Goal: Submit feedback/report problem

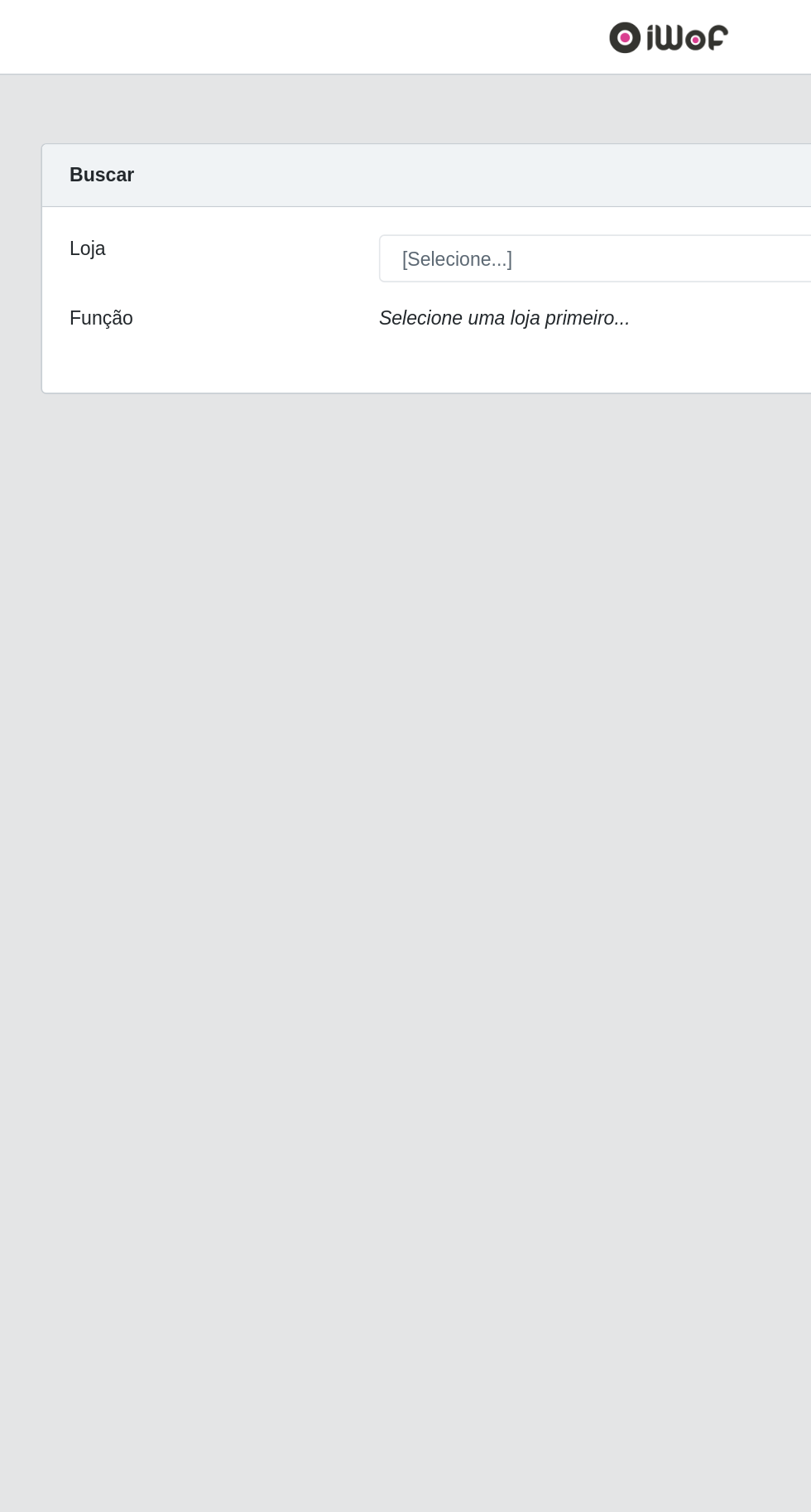
click at [270, 126] on div "Loja [Selecione...] Extraplus - Loja 03 - Praia da Costa Função Selecione uma l…" at bounding box center [405, 182] width 760 height 112
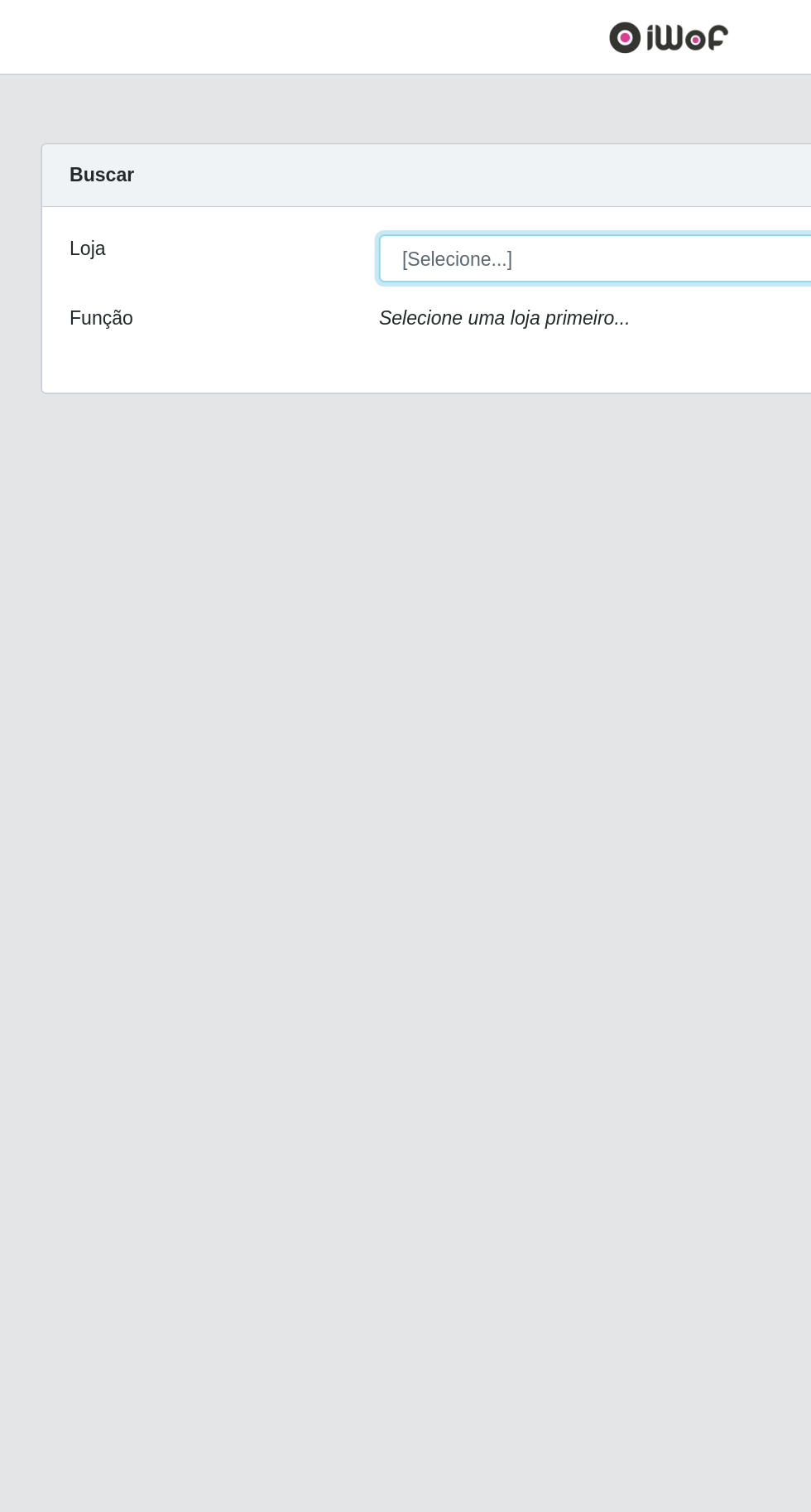
click at [268, 151] on select "[Selecione...] Extraplus - [GEOGRAPHIC_DATA] 03 - [GEOGRAPHIC_DATA]" at bounding box center [500, 156] width 539 height 29
select select "468"
click at [230, 142] on select "[Selecione...] Extraplus - [GEOGRAPHIC_DATA] 03 - [GEOGRAPHIC_DATA]" at bounding box center [500, 156] width 539 height 29
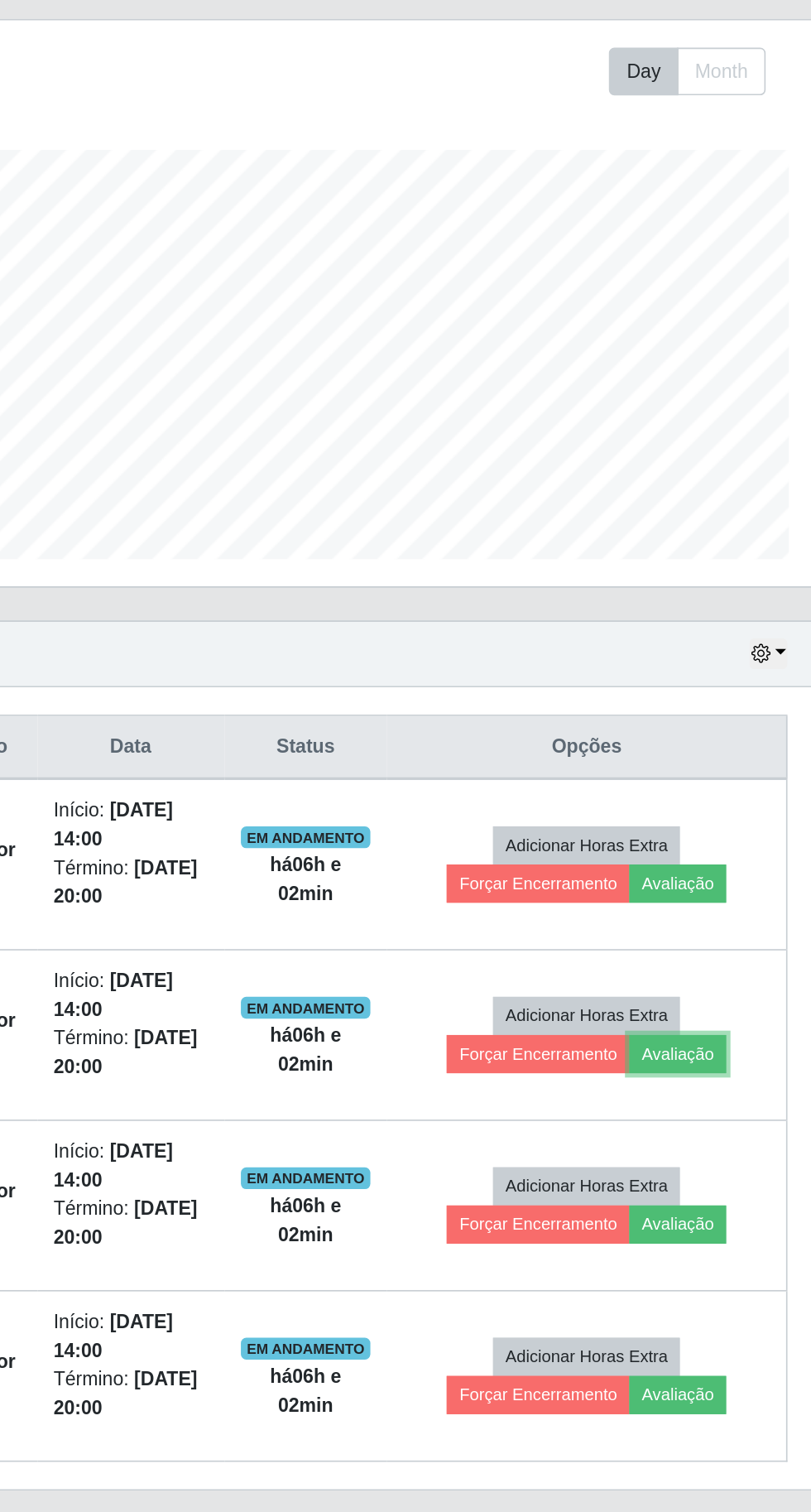
click at [726, 897] on button "Avaliação" at bounding box center [702, 893] width 59 height 23
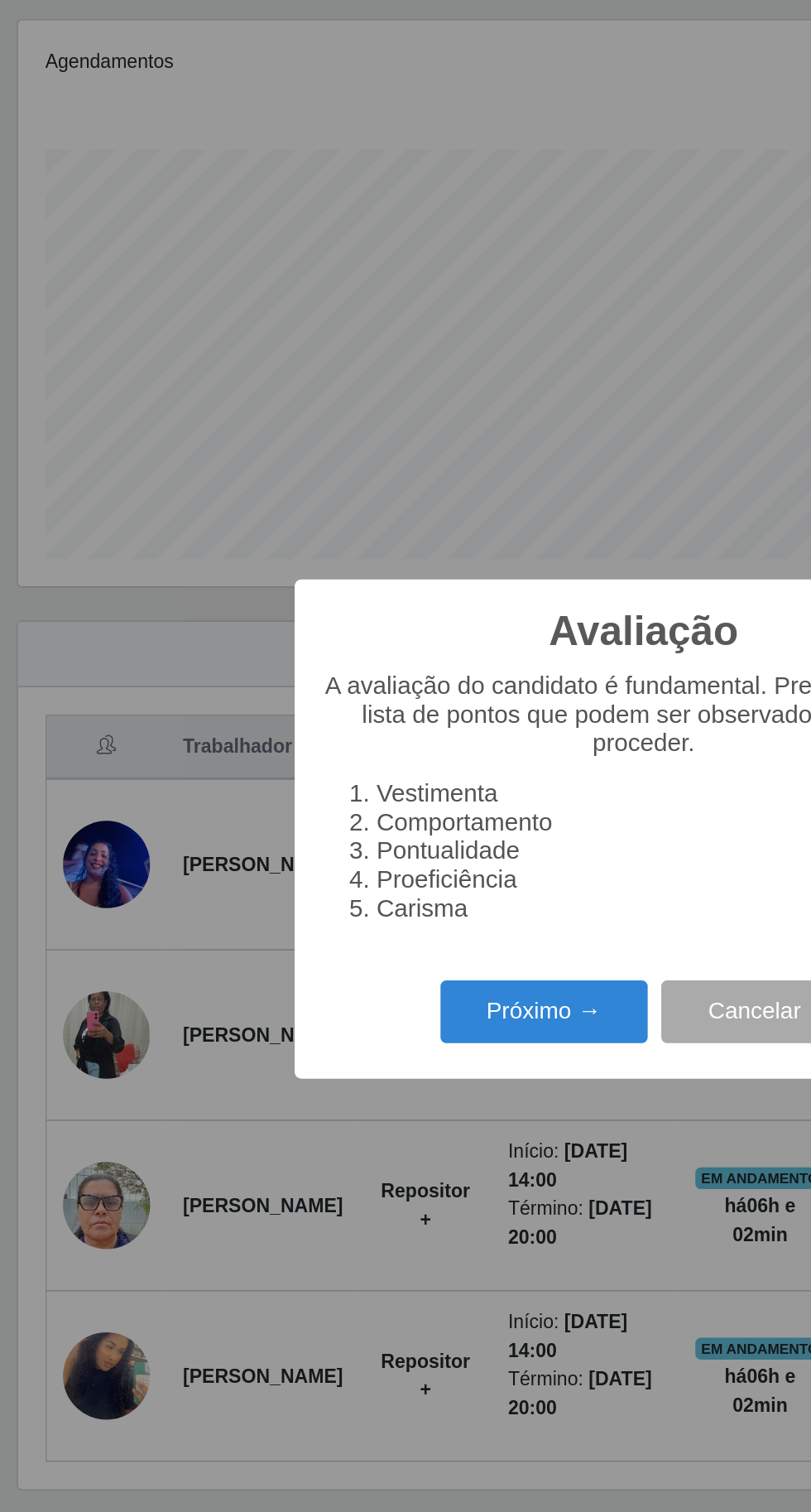
click at [342, 887] on button "Próximo →" at bounding box center [345, 867] width 126 height 39
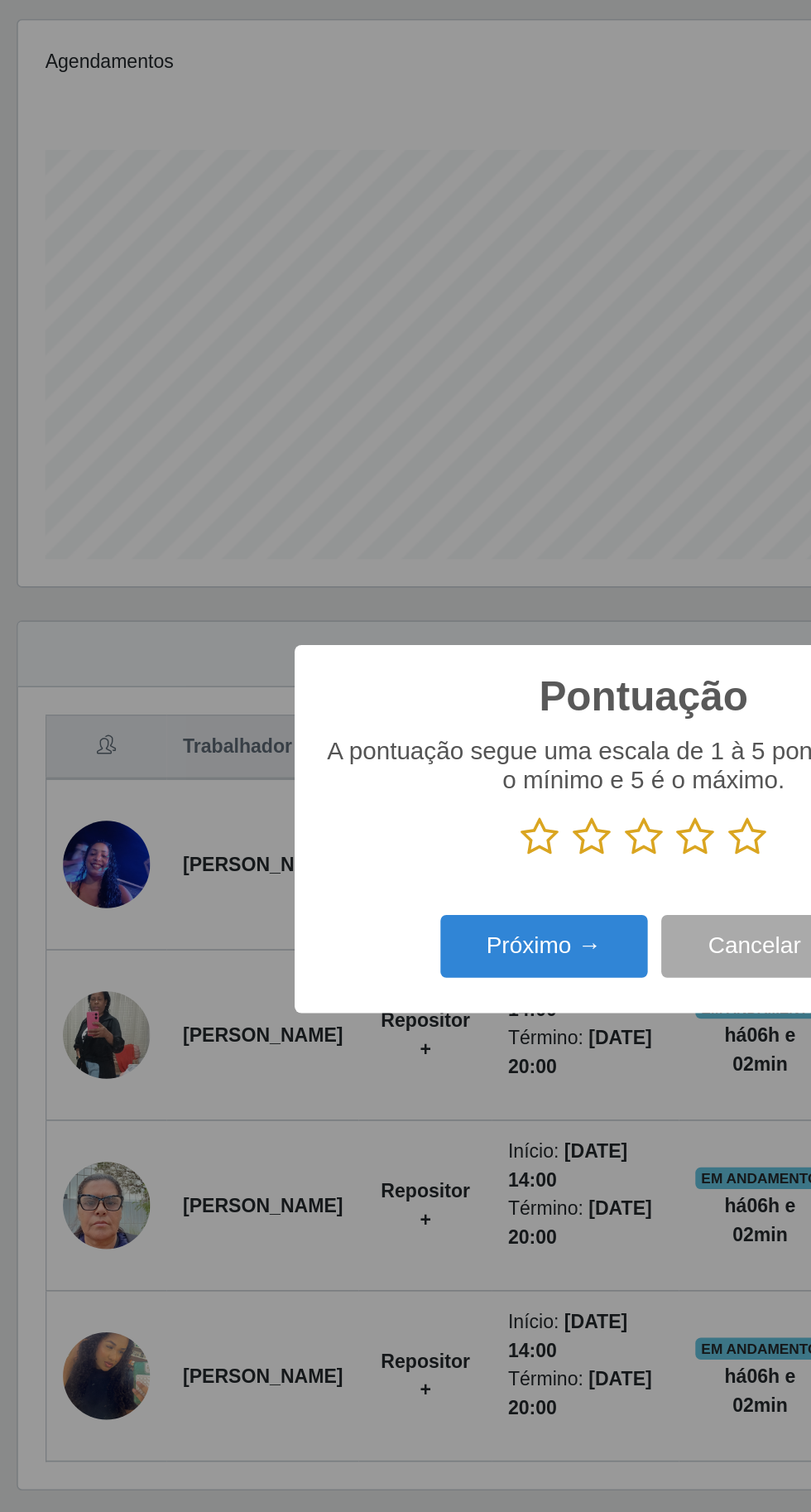
click at [408, 773] on icon at bounding box center [405, 761] width 23 height 25
click at [394, 773] on input "radio" at bounding box center [394, 773] width 0 height 0
click at [362, 847] on button "Próximo →" at bounding box center [345, 828] width 126 height 39
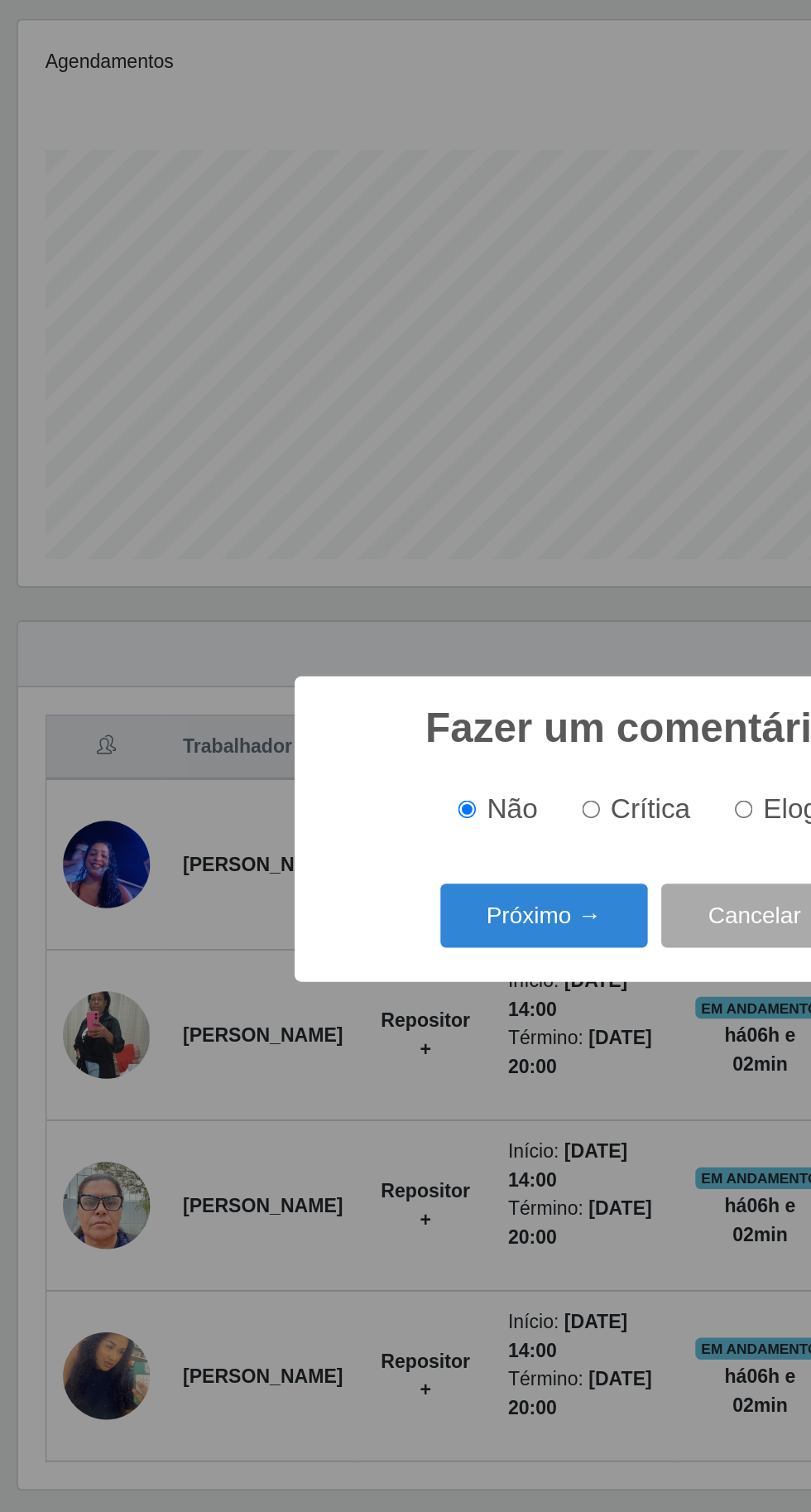
click at [375, 828] on button "Próximo →" at bounding box center [345, 808] width 126 height 39
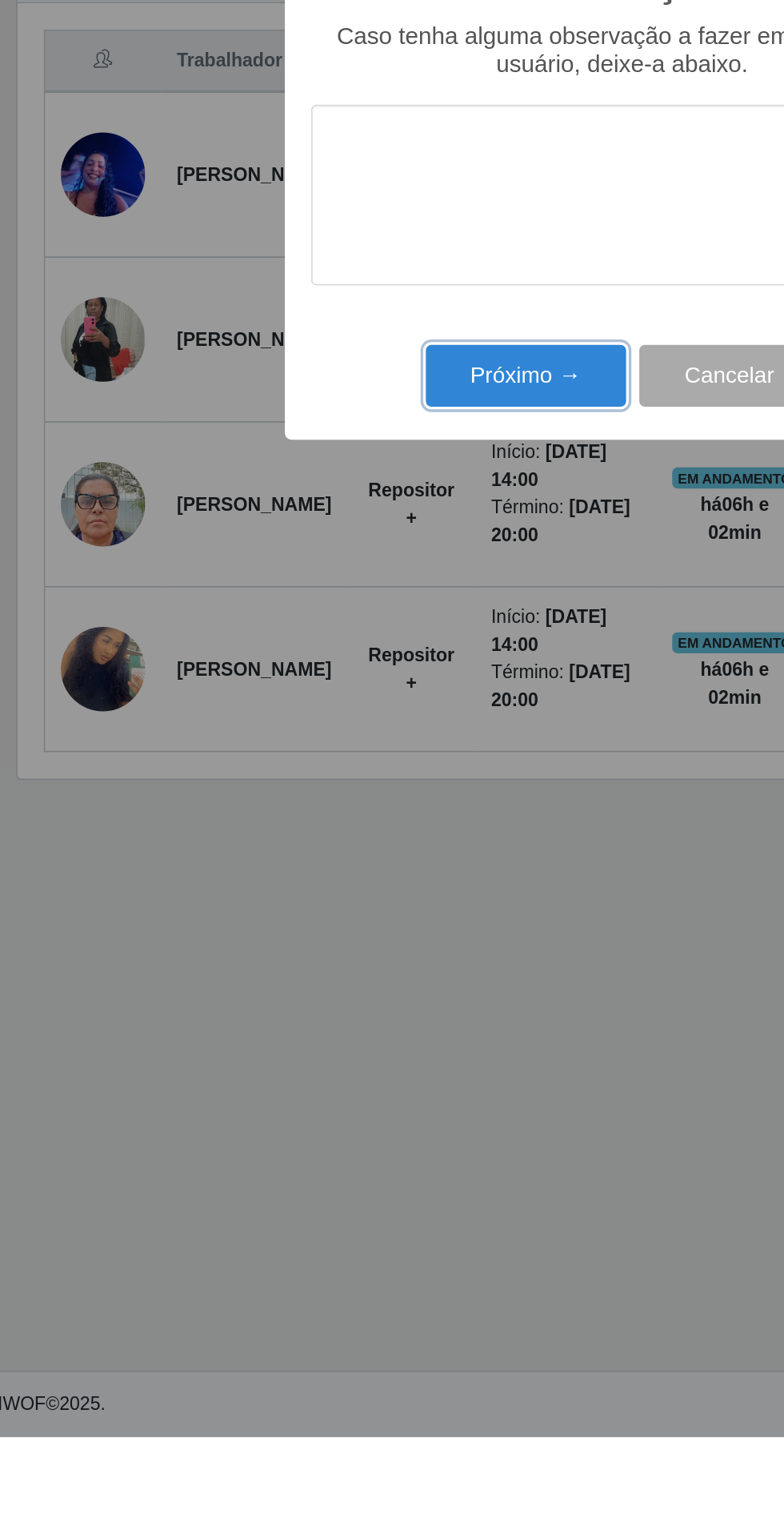
click at [312, 887] on button "Próximo →" at bounding box center [334, 874] width 122 height 38
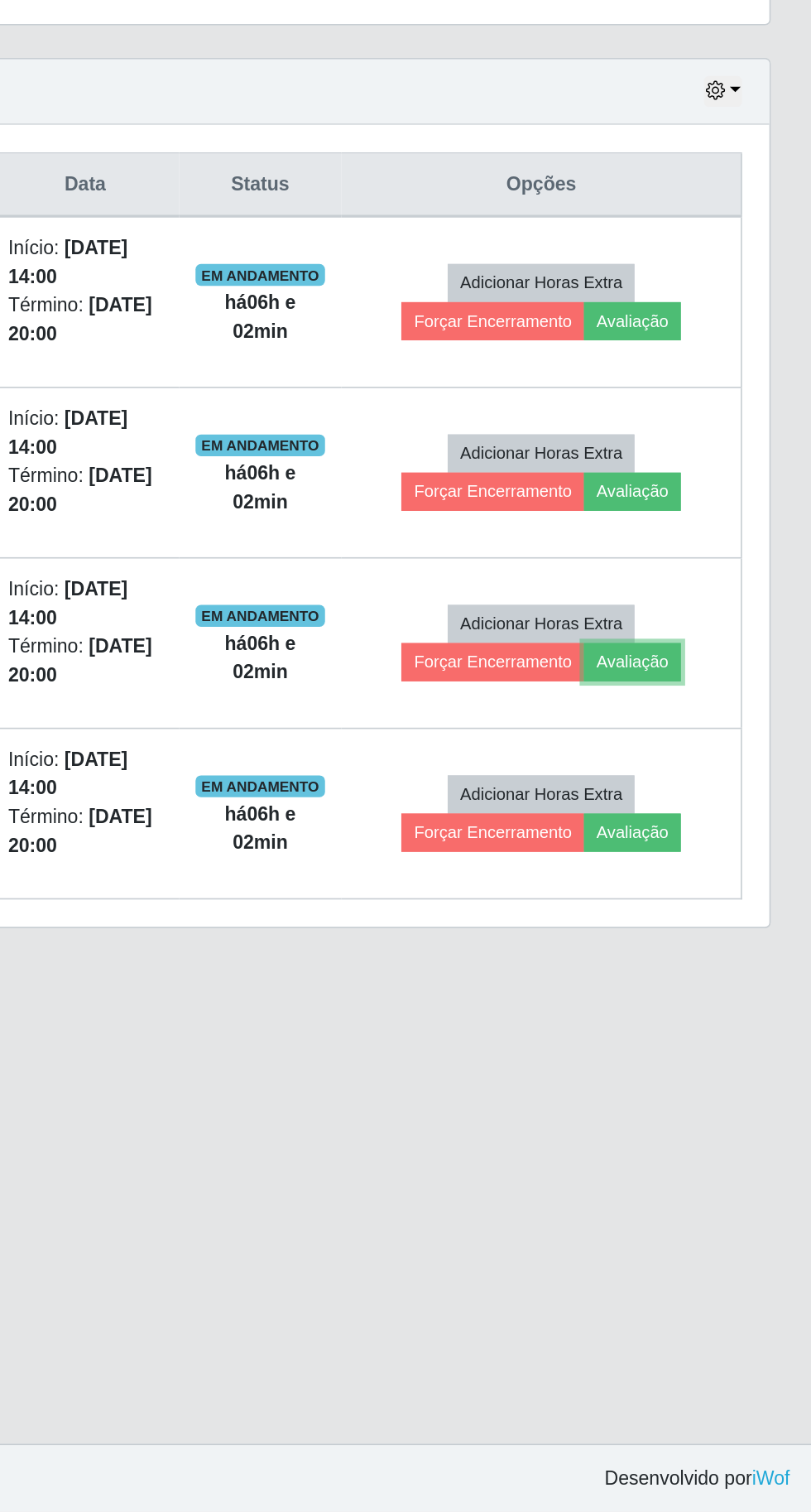
click at [727, 996] on button "Avaliação" at bounding box center [702, 996] width 59 height 23
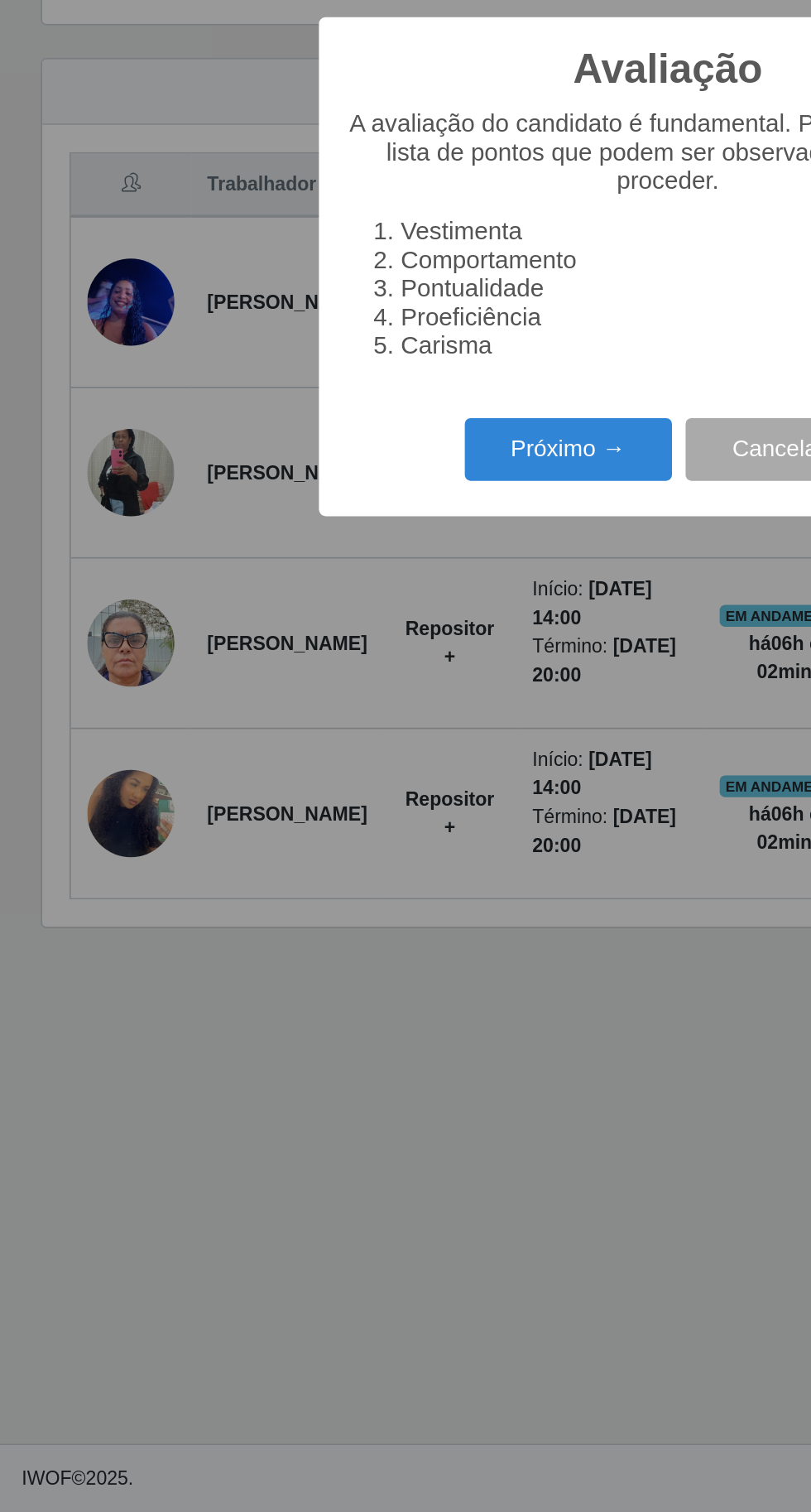
click at [326, 870] on button "Próximo →" at bounding box center [345, 867] width 126 height 39
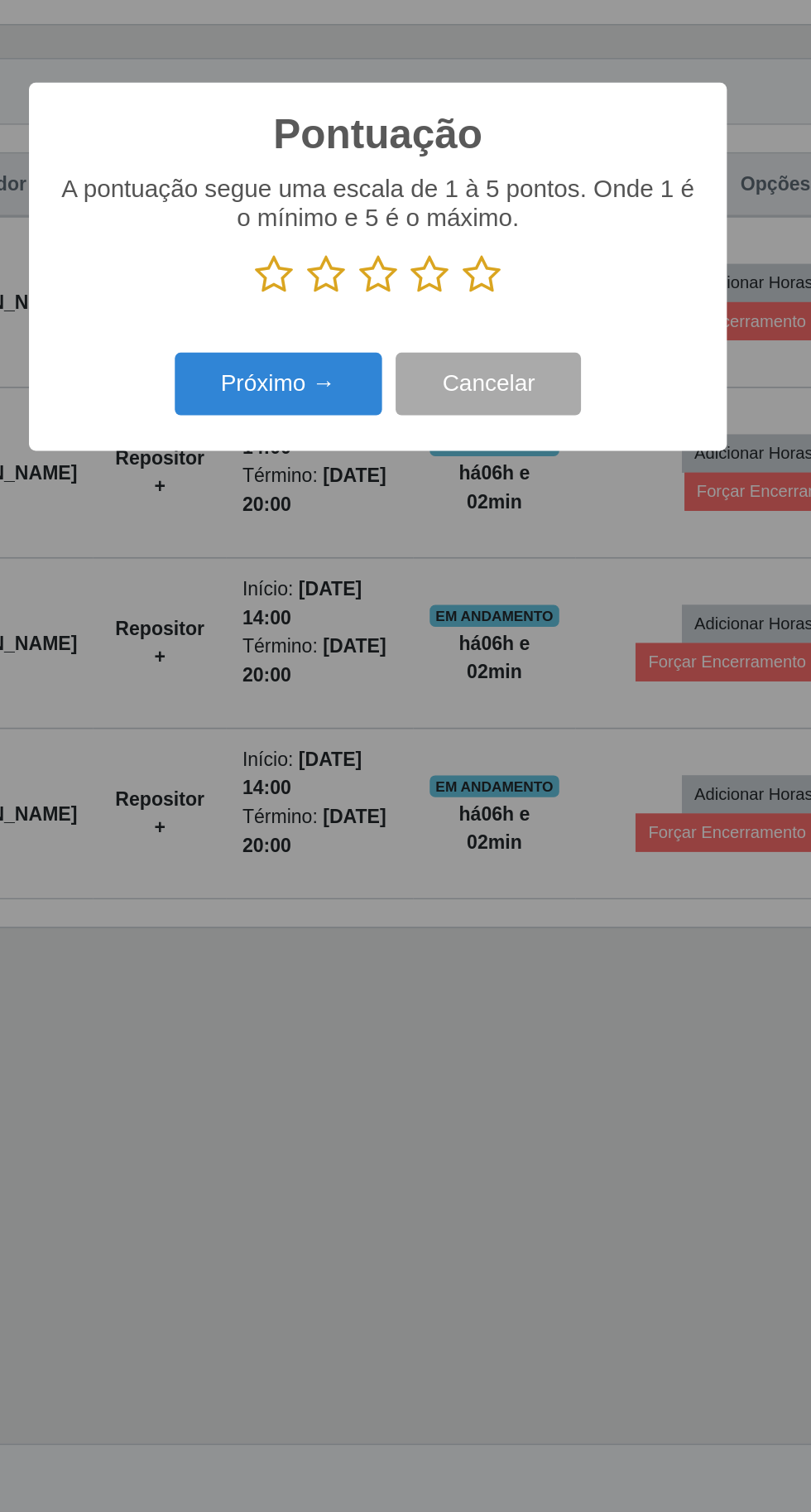
click at [464, 750] on icon at bounding box center [468, 761] width 23 height 25
click at [456, 773] on input "radio" at bounding box center [456, 773] width 0 height 0
click at [445, 763] on icon at bounding box center [437, 761] width 23 height 25
click at [426, 773] on input "radio" at bounding box center [426, 773] width 0 height 0
click at [333, 823] on button "Próximo →" at bounding box center [345, 828] width 126 height 39
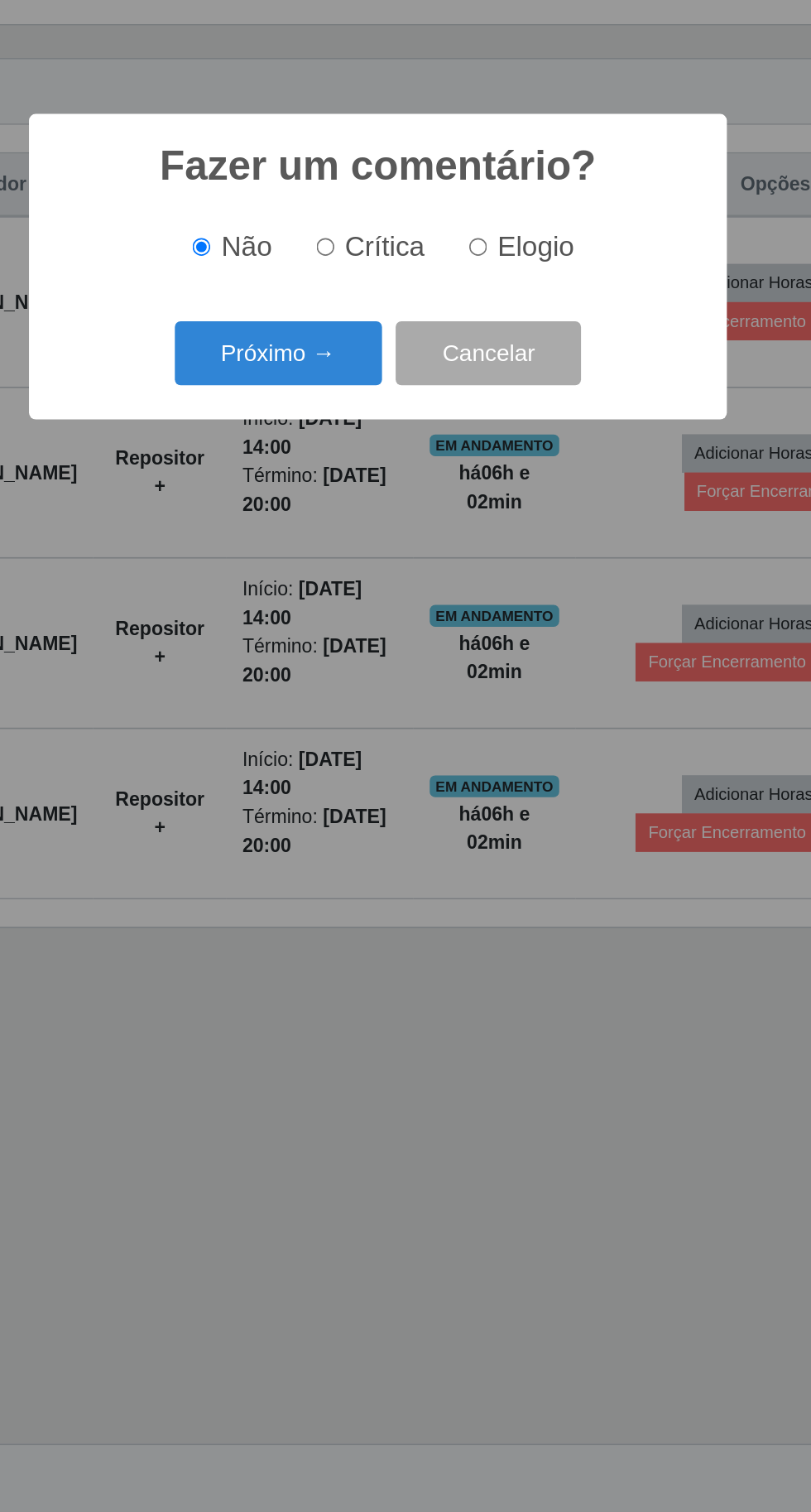
click at [360, 798] on button "Próximo →" at bounding box center [345, 808] width 126 height 39
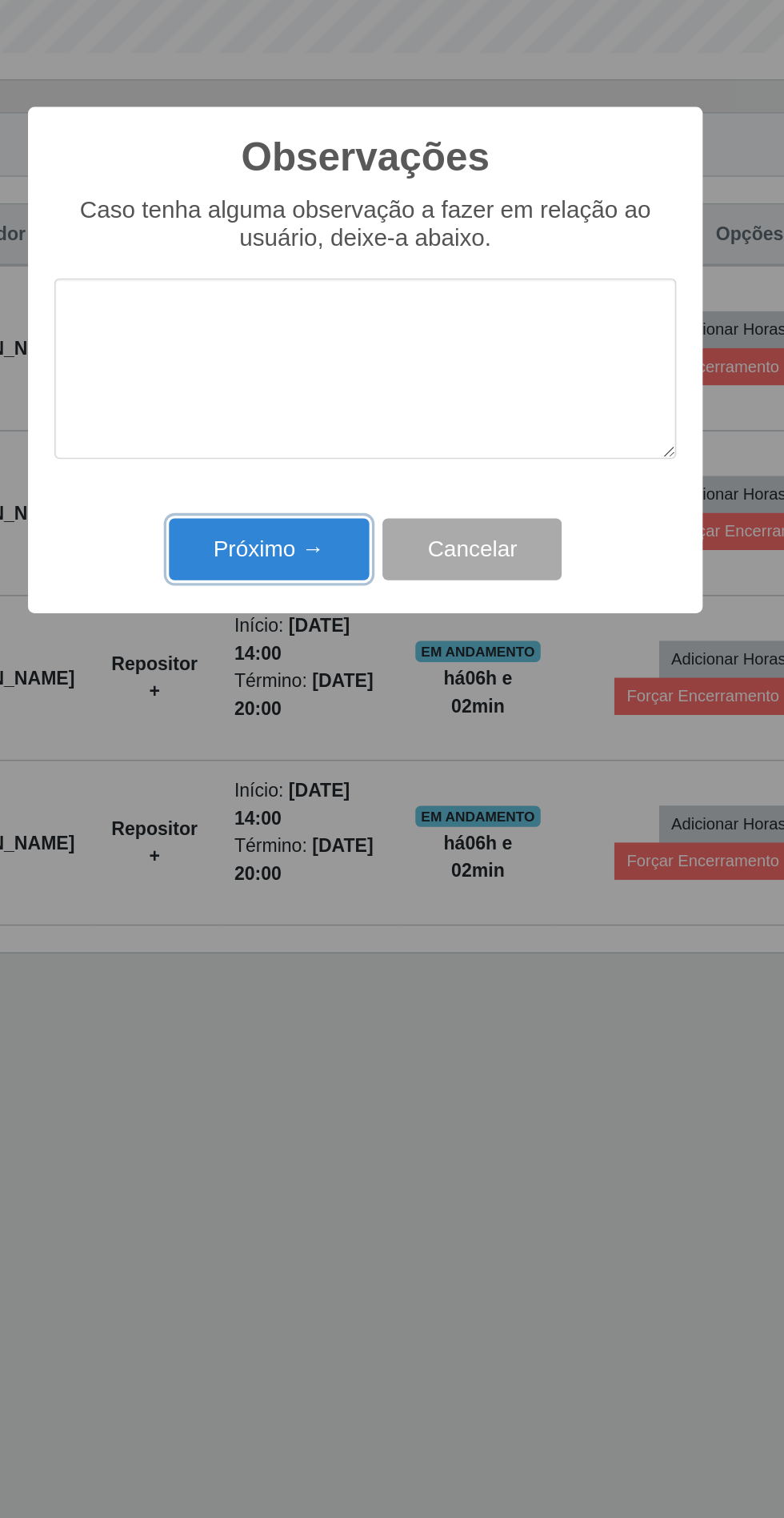
click at [341, 887] on button "Próximo →" at bounding box center [334, 874] width 122 height 38
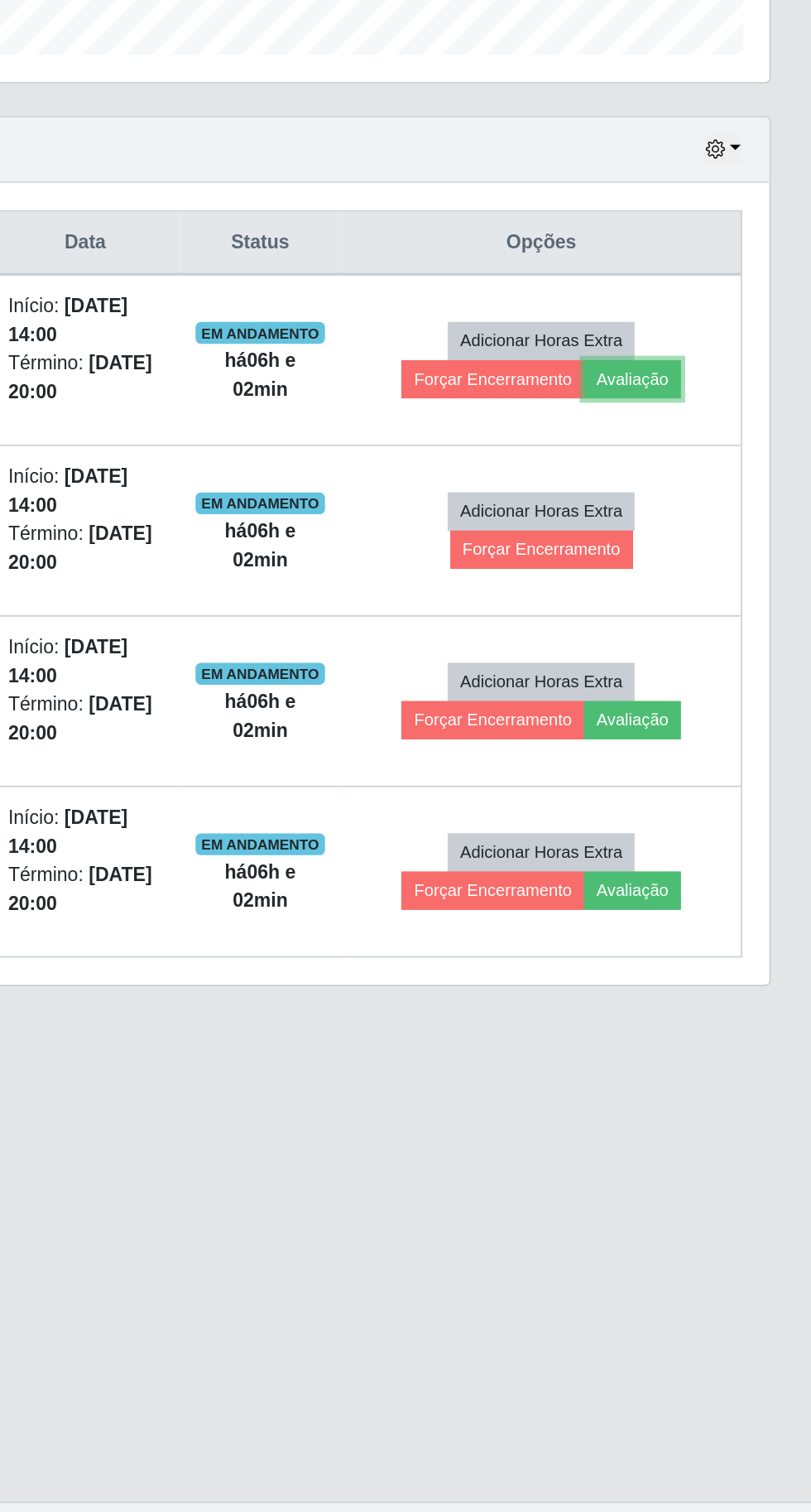
click at [730, 788] on button "Avaliação" at bounding box center [702, 789] width 59 height 23
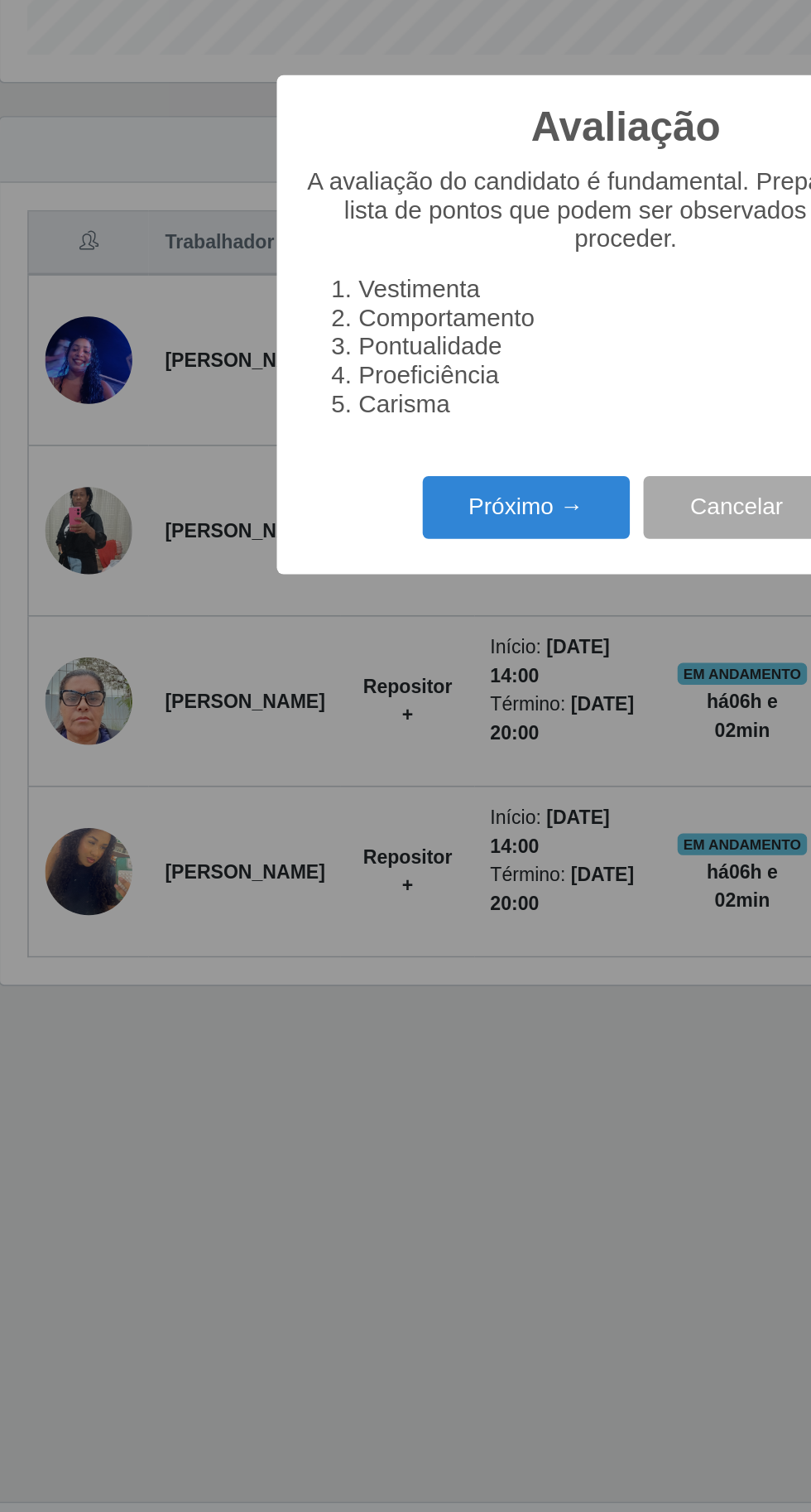
click at [324, 852] on button "Próximo →" at bounding box center [345, 867] width 126 height 39
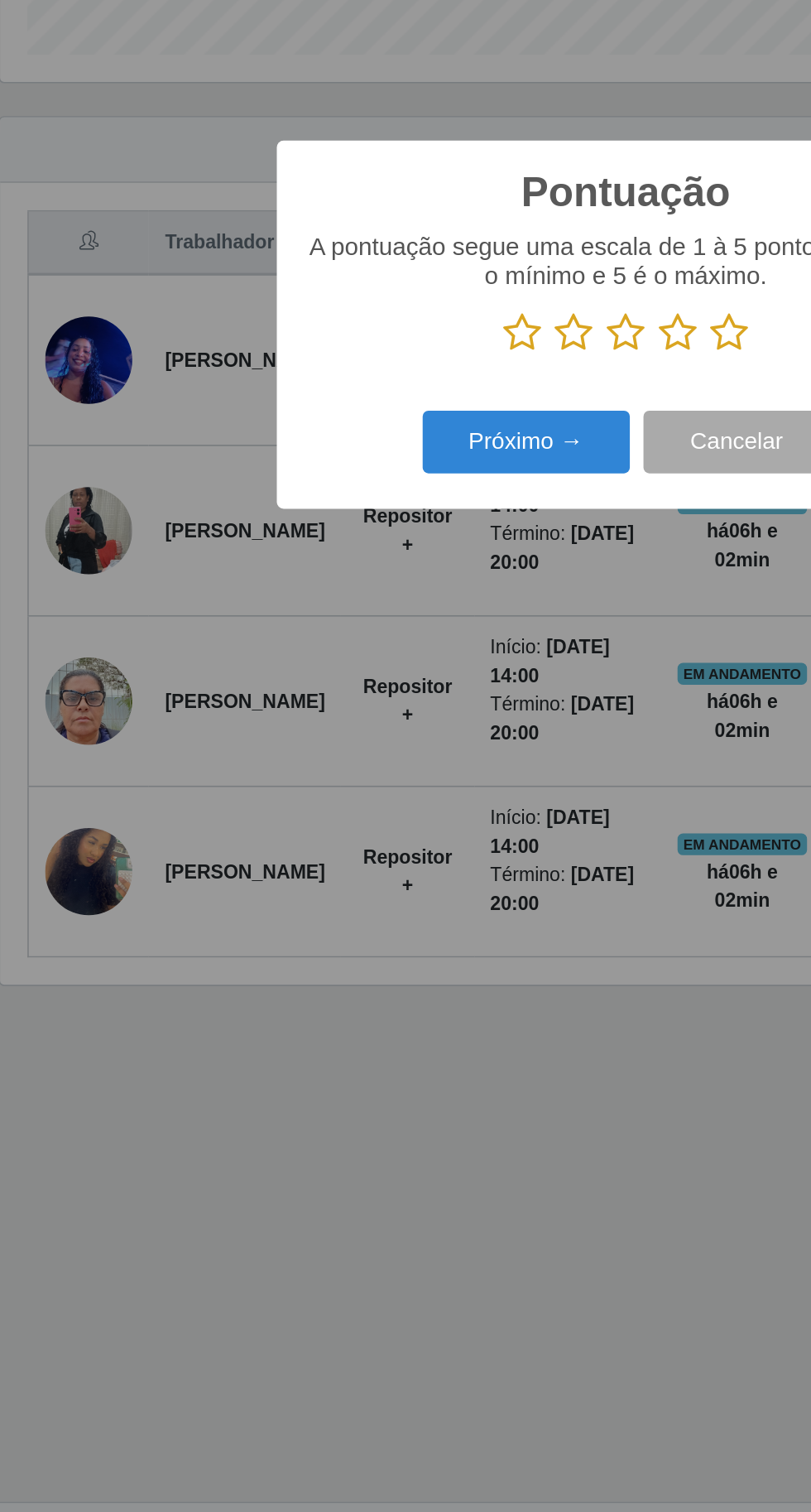
click at [474, 756] on icon at bounding box center [468, 761] width 23 height 25
click at [456, 773] on input "radio" at bounding box center [456, 773] width 0 height 0
click at [345, 834] on button "Próximo →" at bounding box center [345, 828] width 126 height 39
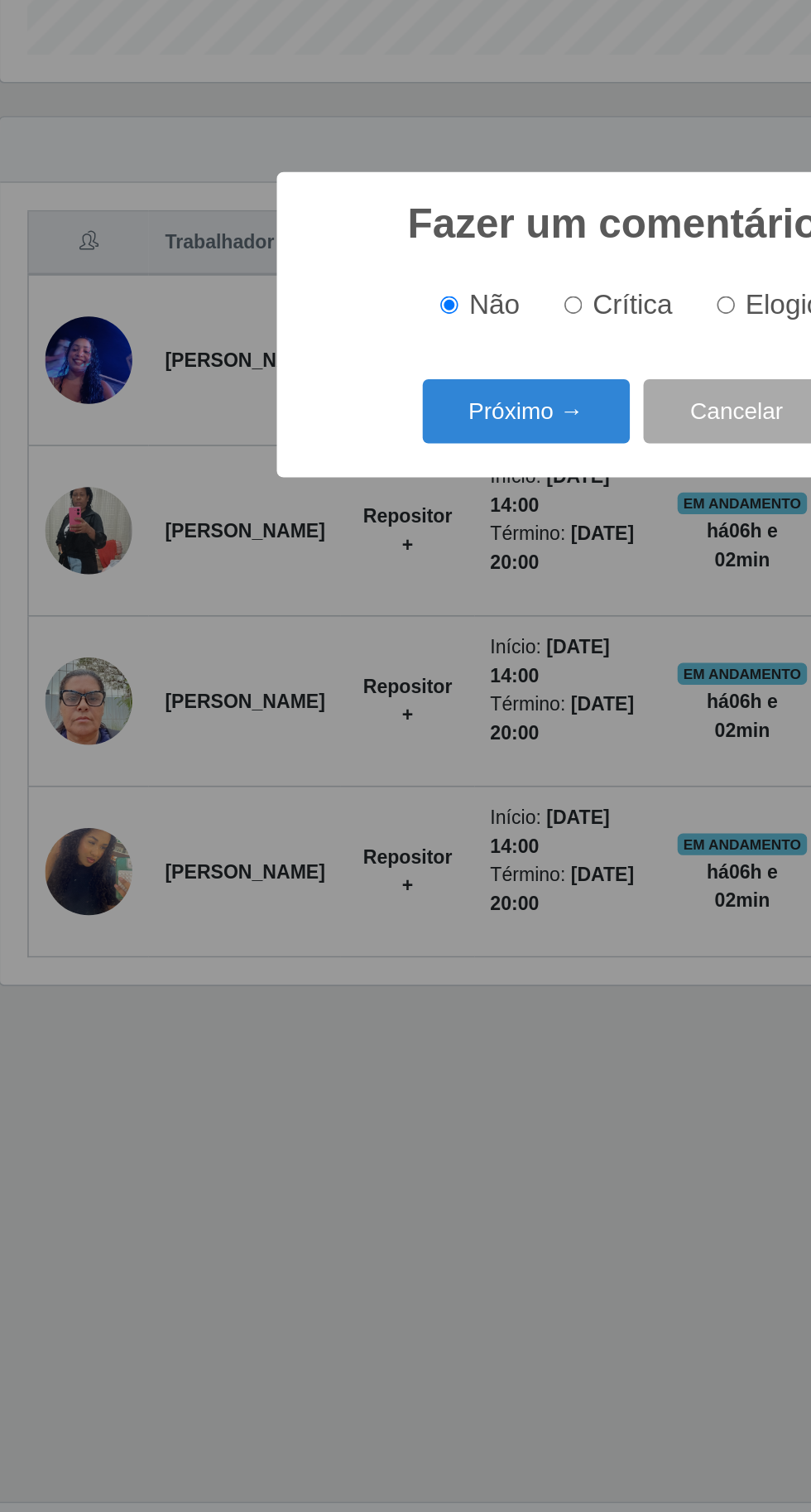
click at [362, 807] on button "Próximo →" at bounding box center [345, 808] width 126 height 39
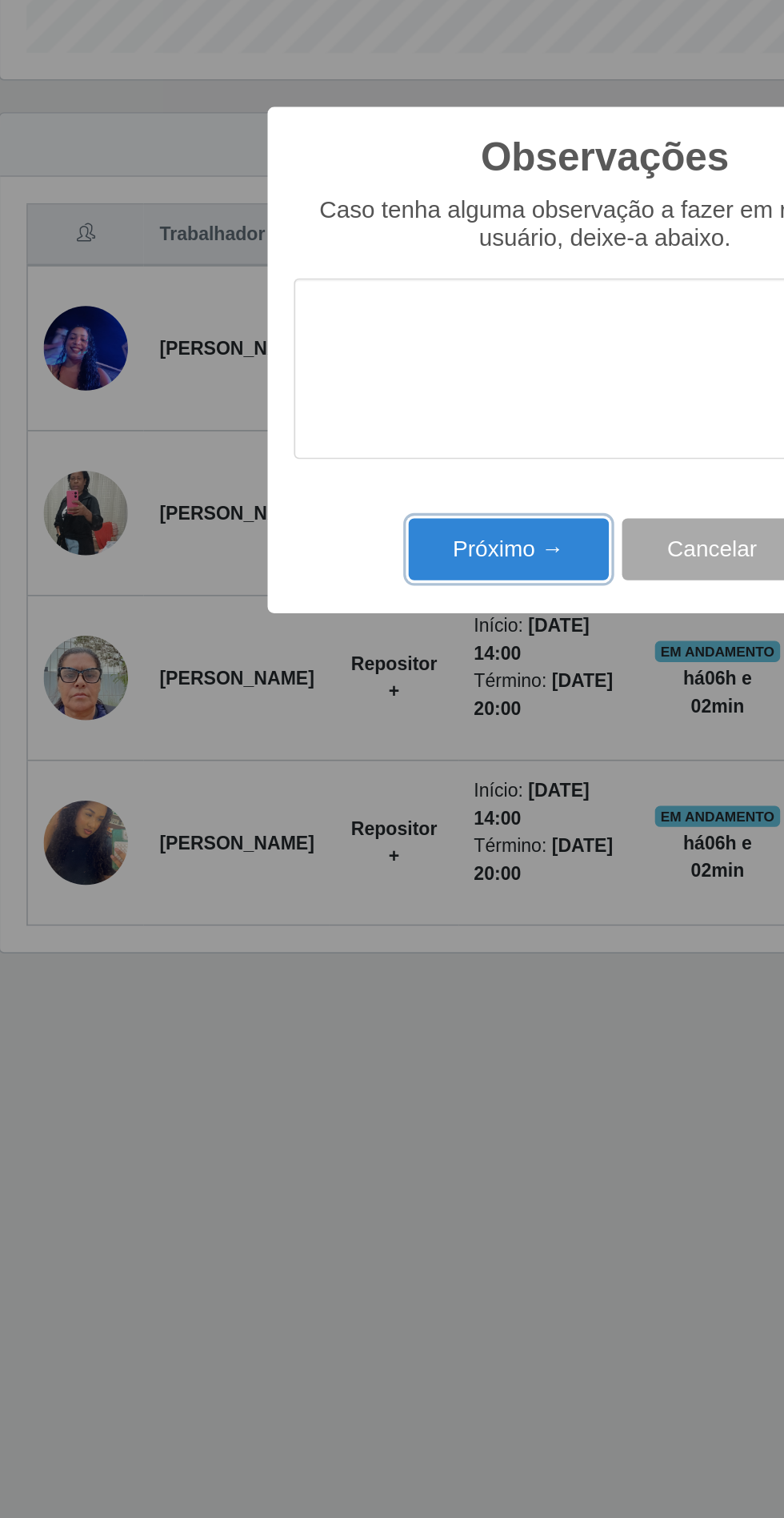
click at [343, 875] on button "Próximo →" at bounding box center [334, 874] width 122 height 38
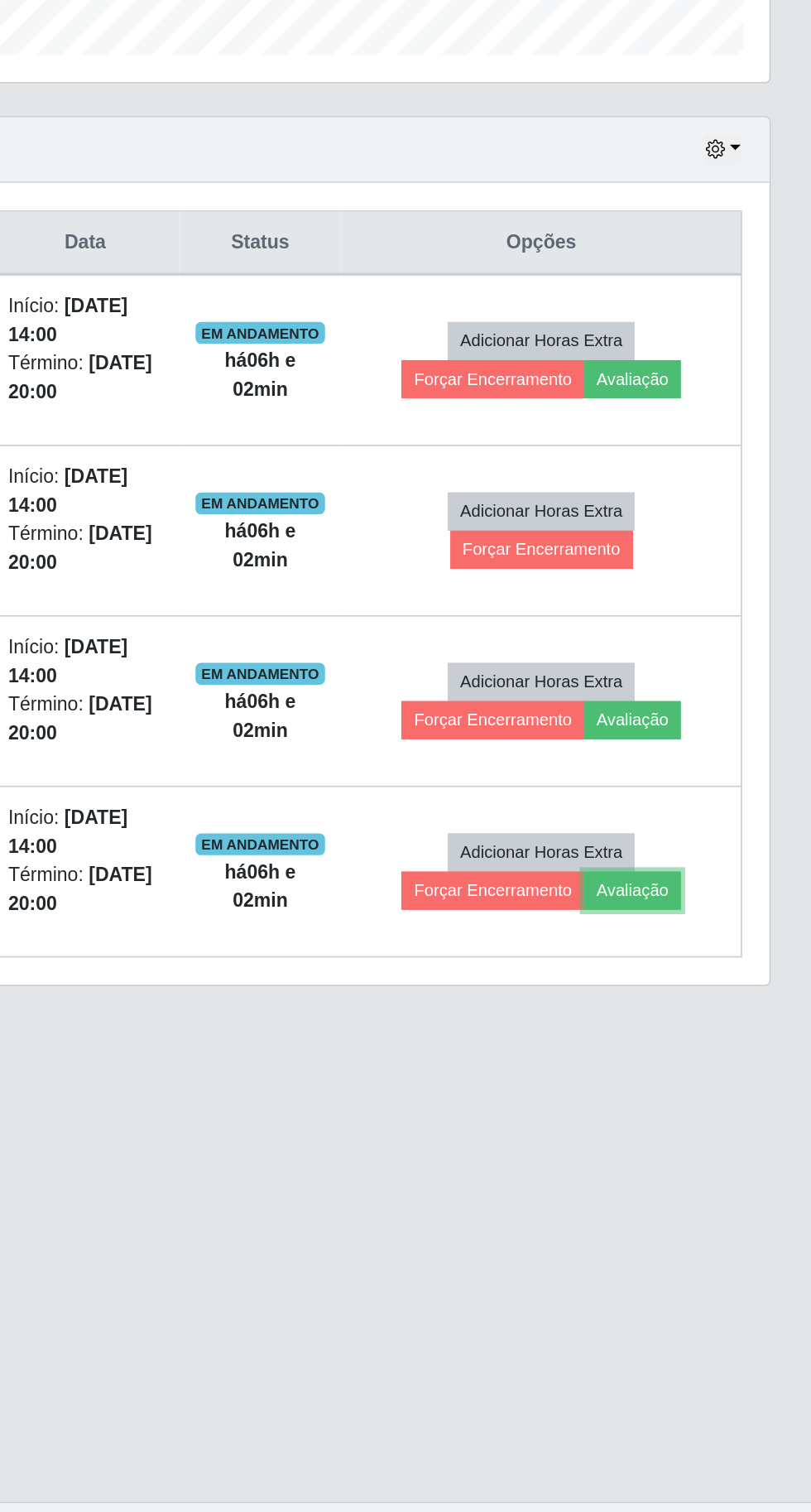
click at [731, 1097] on button "Avaliação" at bounding box center [702, 1099] width 59 height 23
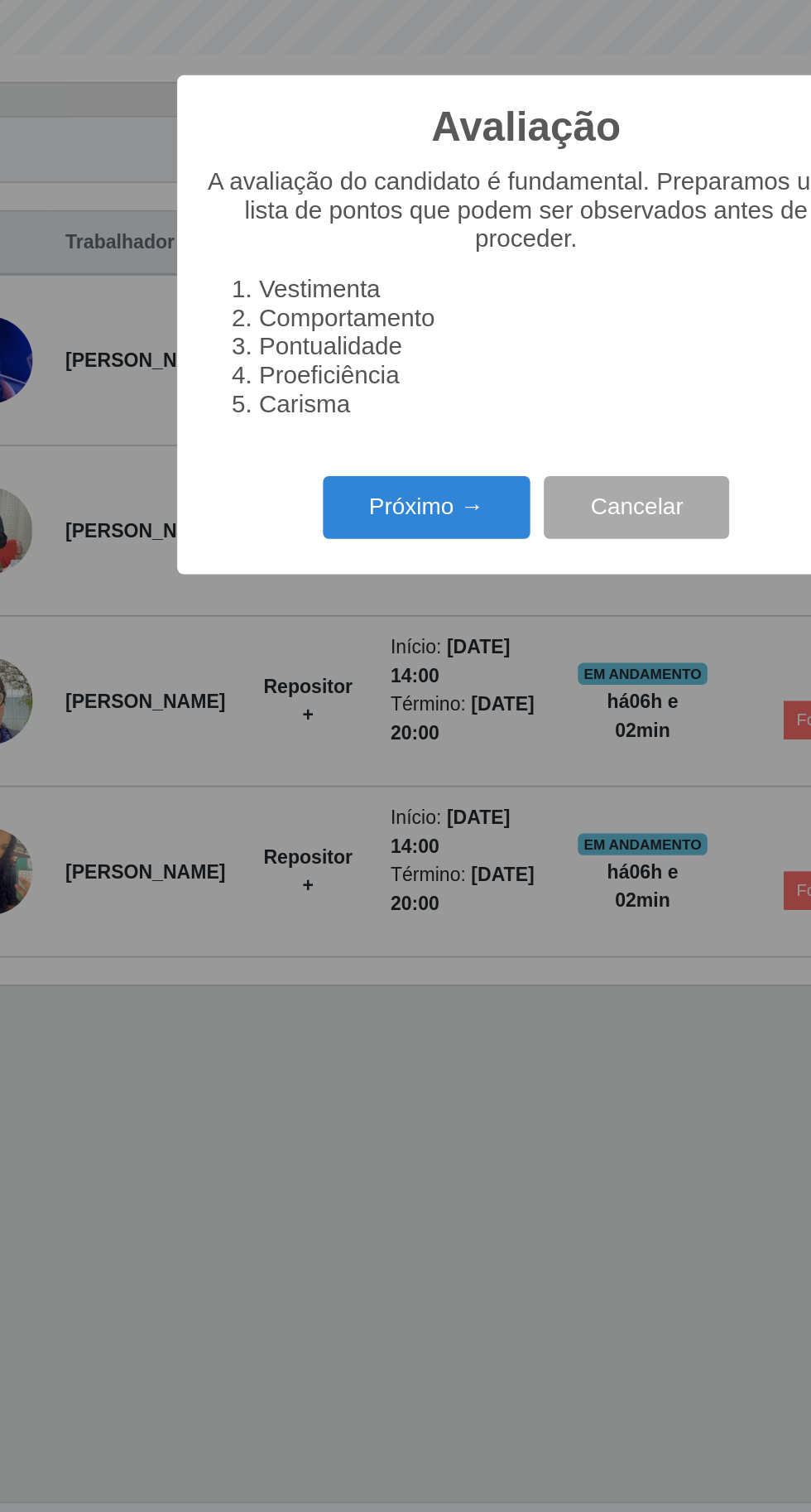
click at [335, 869] on button "Próximo →" at bounding box center [345, 867] width 126 height 39
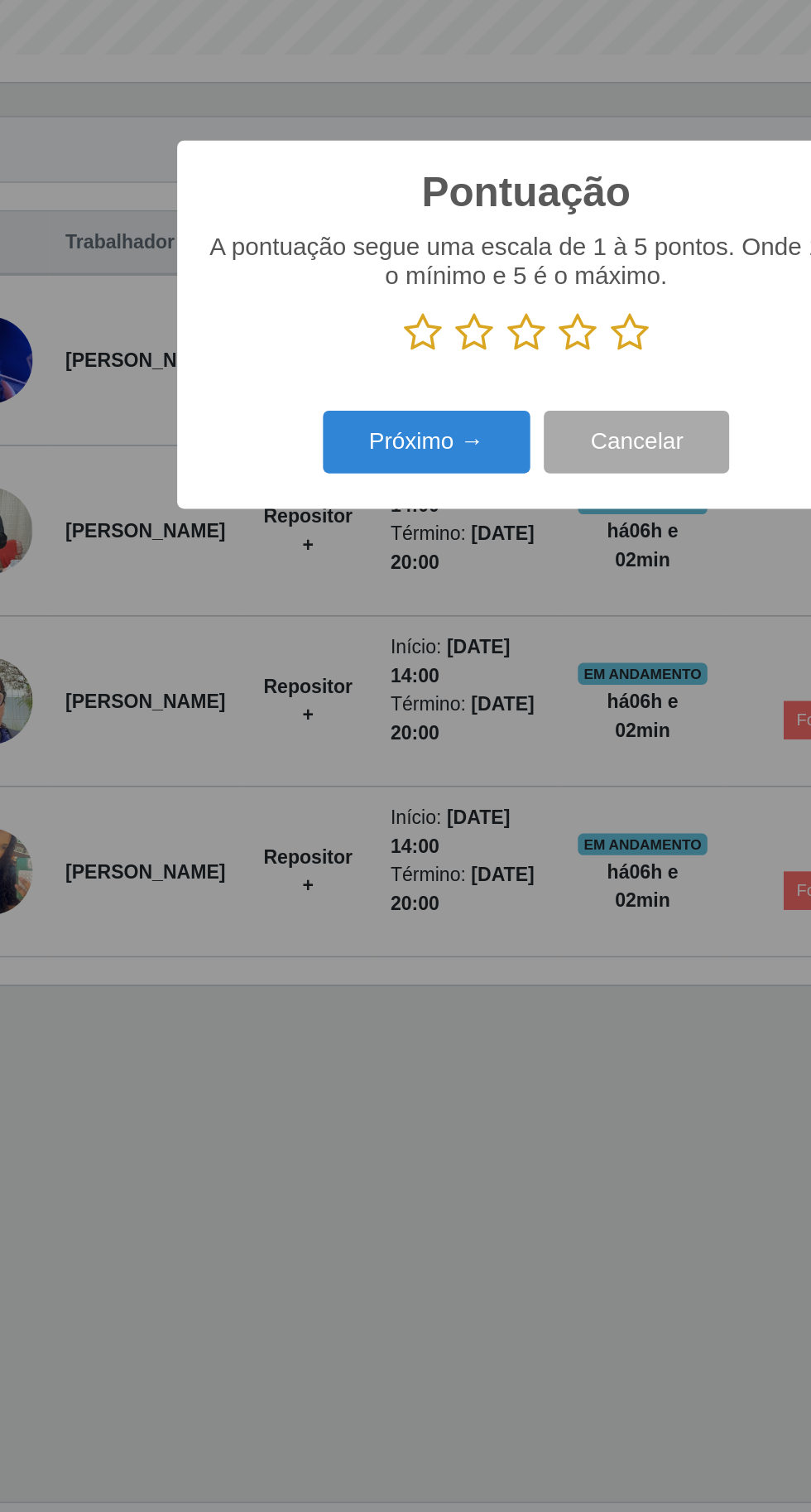
click at [478, 759] on icon at bounding box center [468, 761] width 23 height 25
click at [456, 773] on input "radio" at bounding box center [456, 773] width 0 height 0
click at [353, 821] on button "Próximo →" at bounding box center [345, 828] width 126 height 39
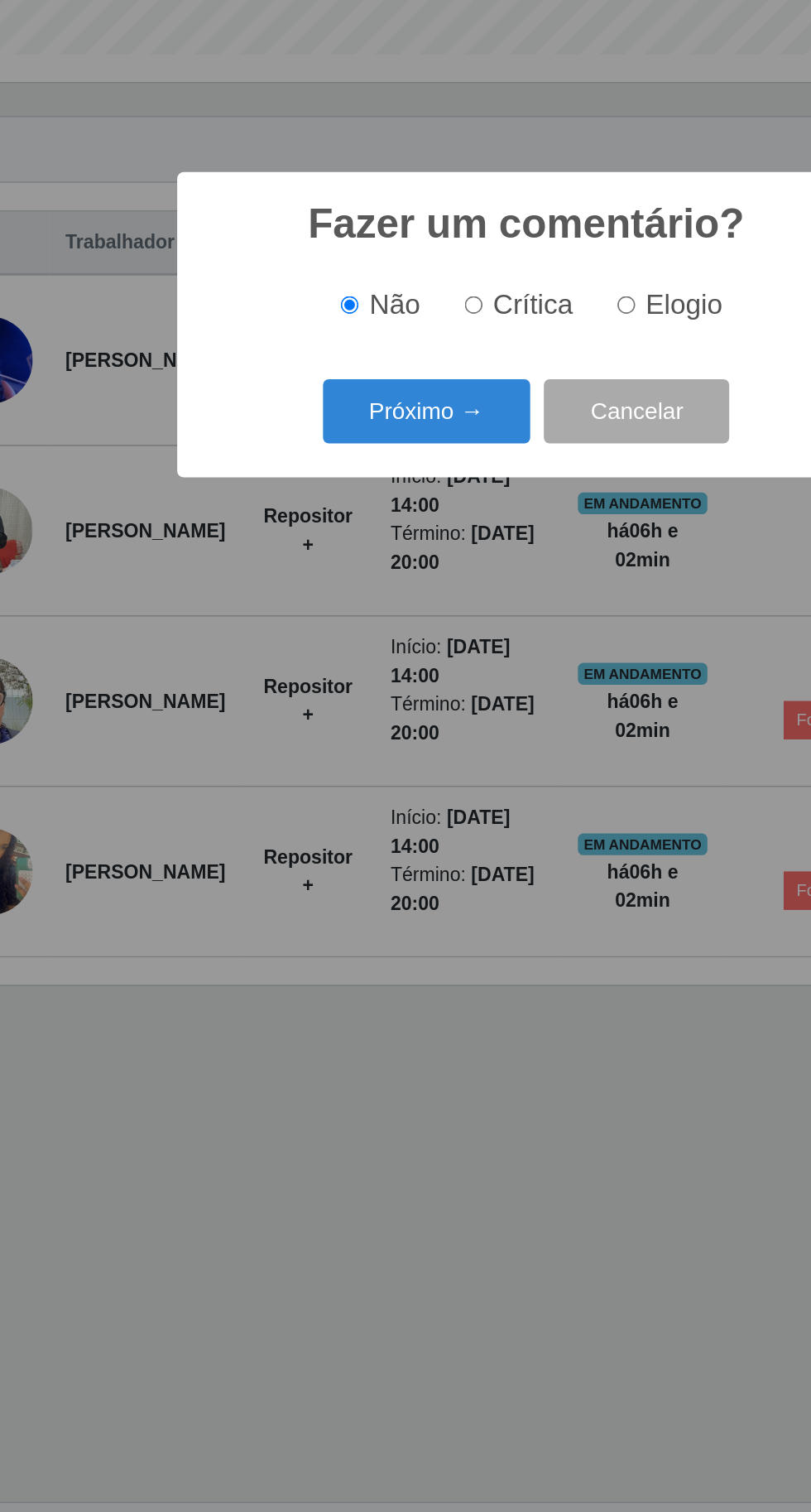
click at [353, 807] on button "Próximo →" at bounding box center [345, 808] width 126 height 39
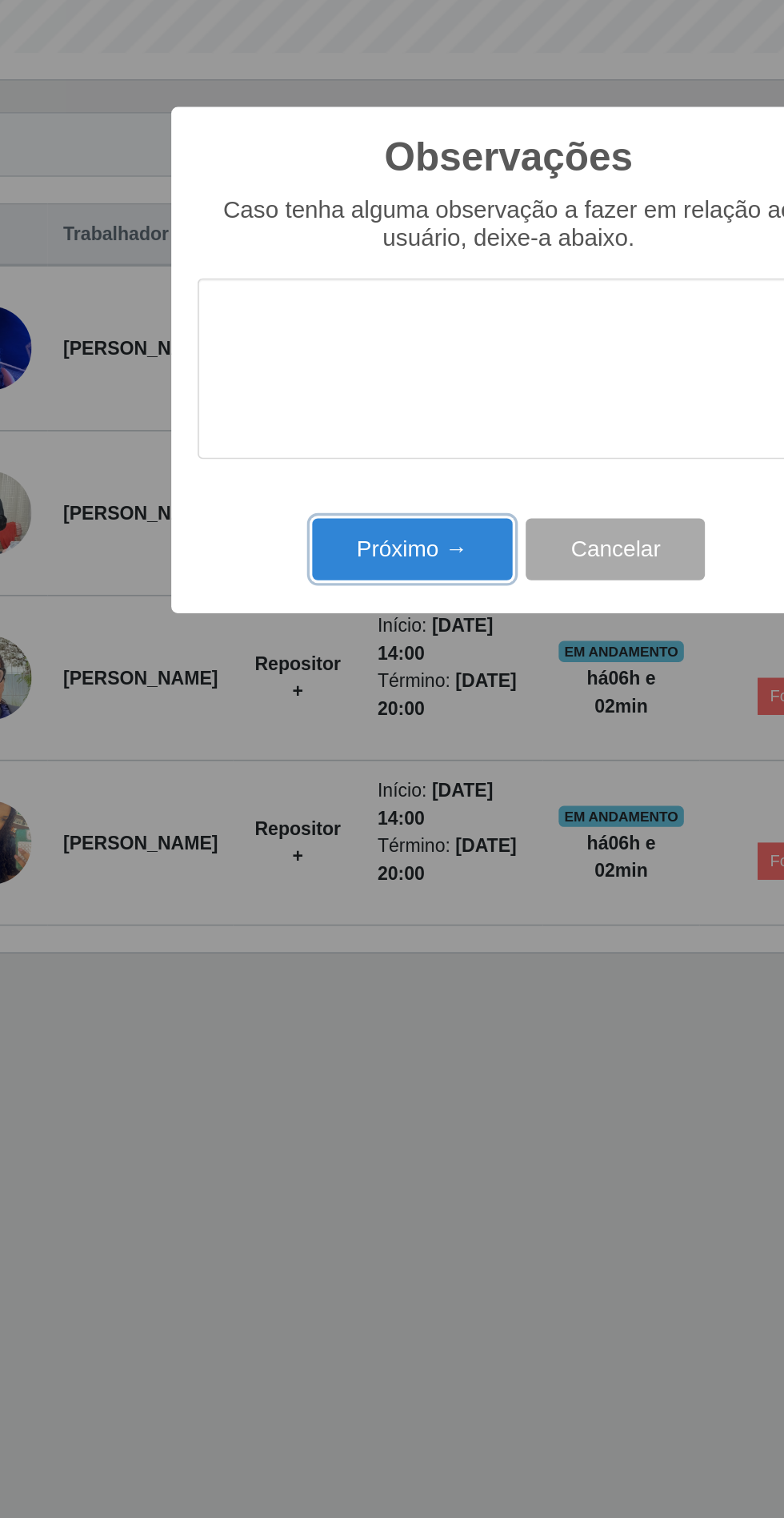
click at [343, 878] on button "Próximo →" at bounding box center [334, 874] width 122 height 38
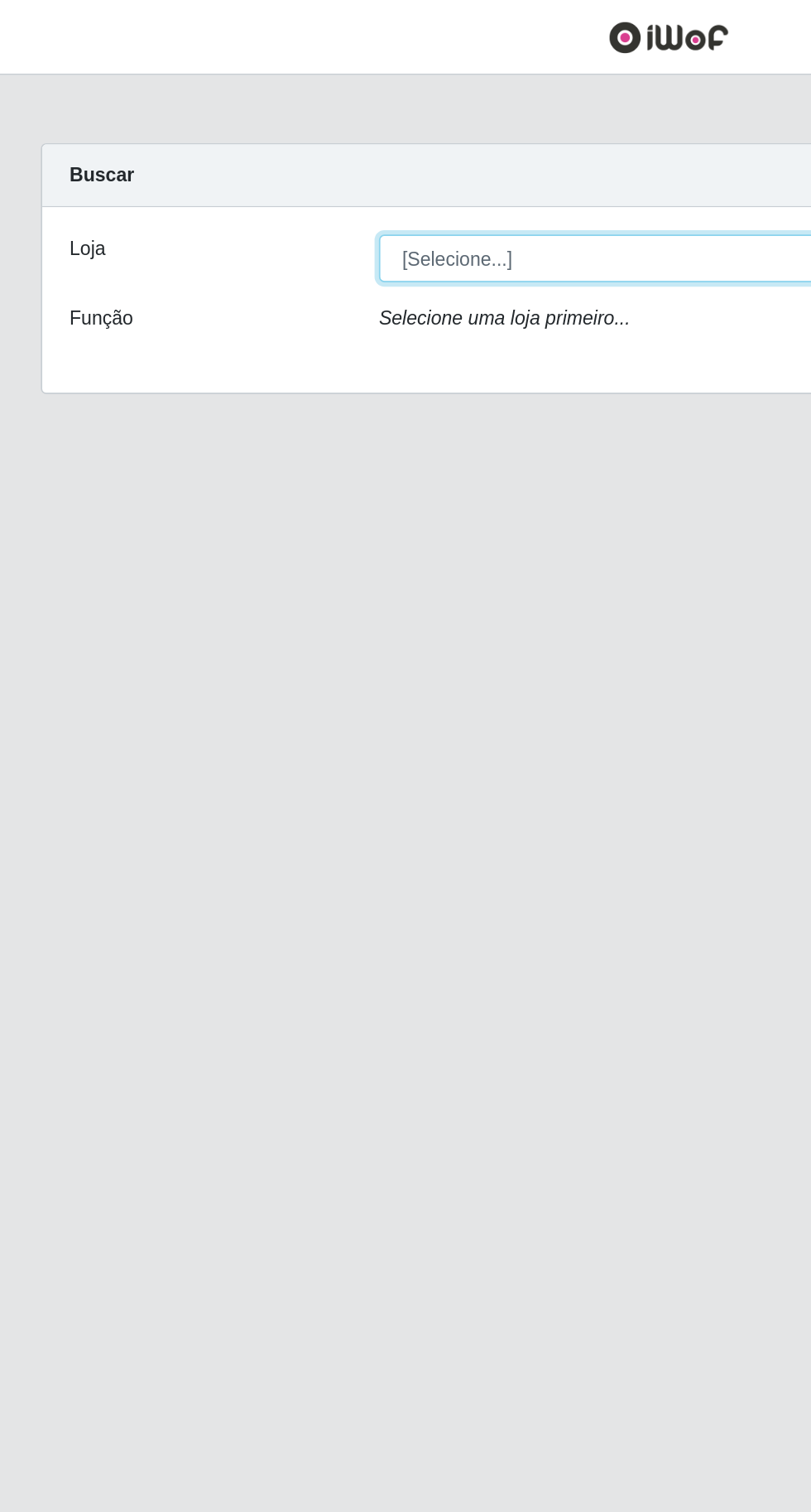
click at [396, 145] on select "[Selecione...] Extraplus - [GEOGRAPHIC_DATA] 03 - [GEOGRAPHIC_DATA]" at bounding box center [500, 156] width 539 height 29
select select "468"
click at [230, 142] on select "[Selecione...] Extraplus - [GEOGRAPHIC_DATA] 03 - [GEOGRAPHIC_DATA]" at bounding box center [500, 156] width 539 height 29
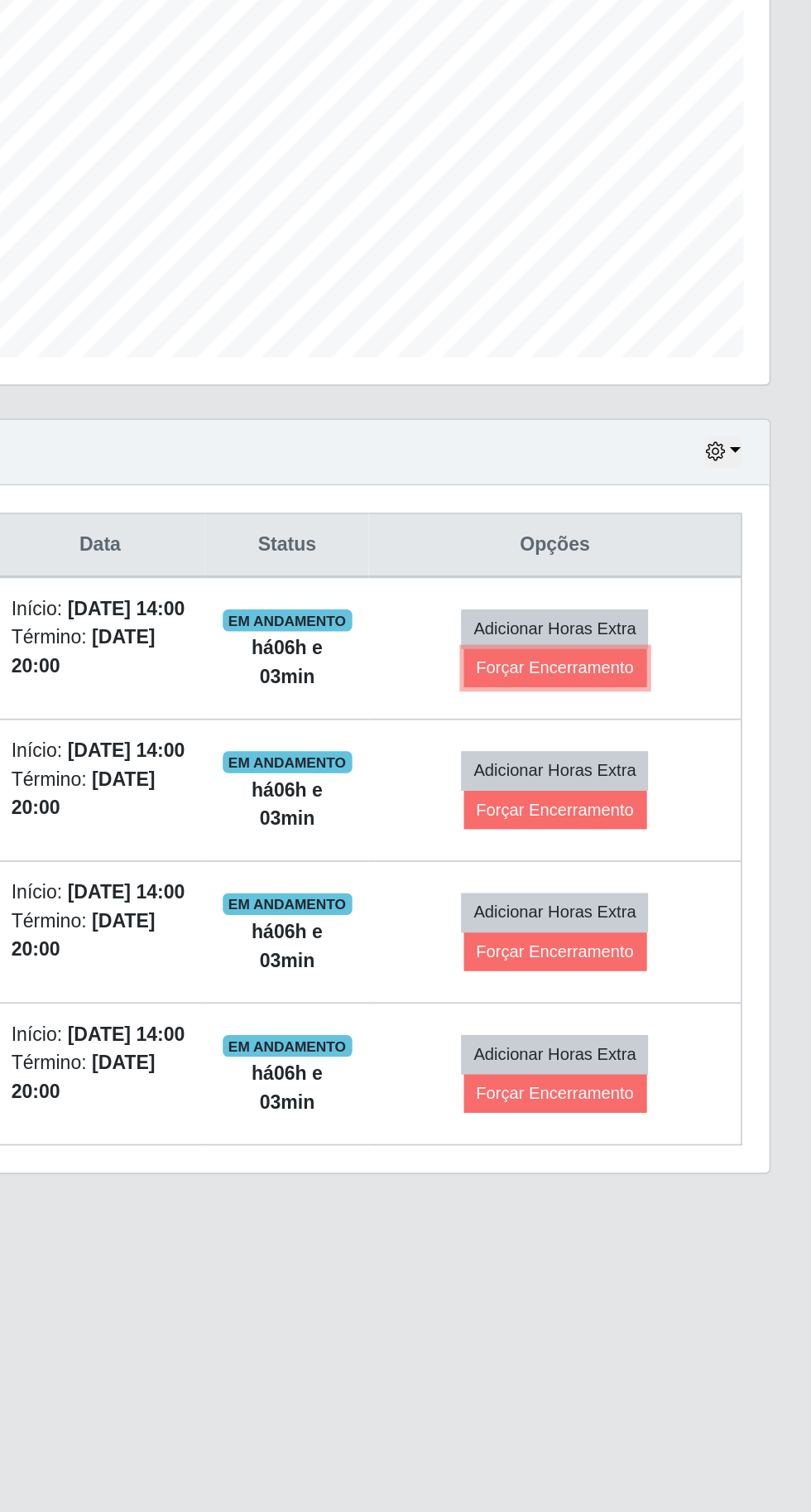
click at [682, 786] on button "Forçar Encerramento" at bounding box center [656, 780] width 111 height 23
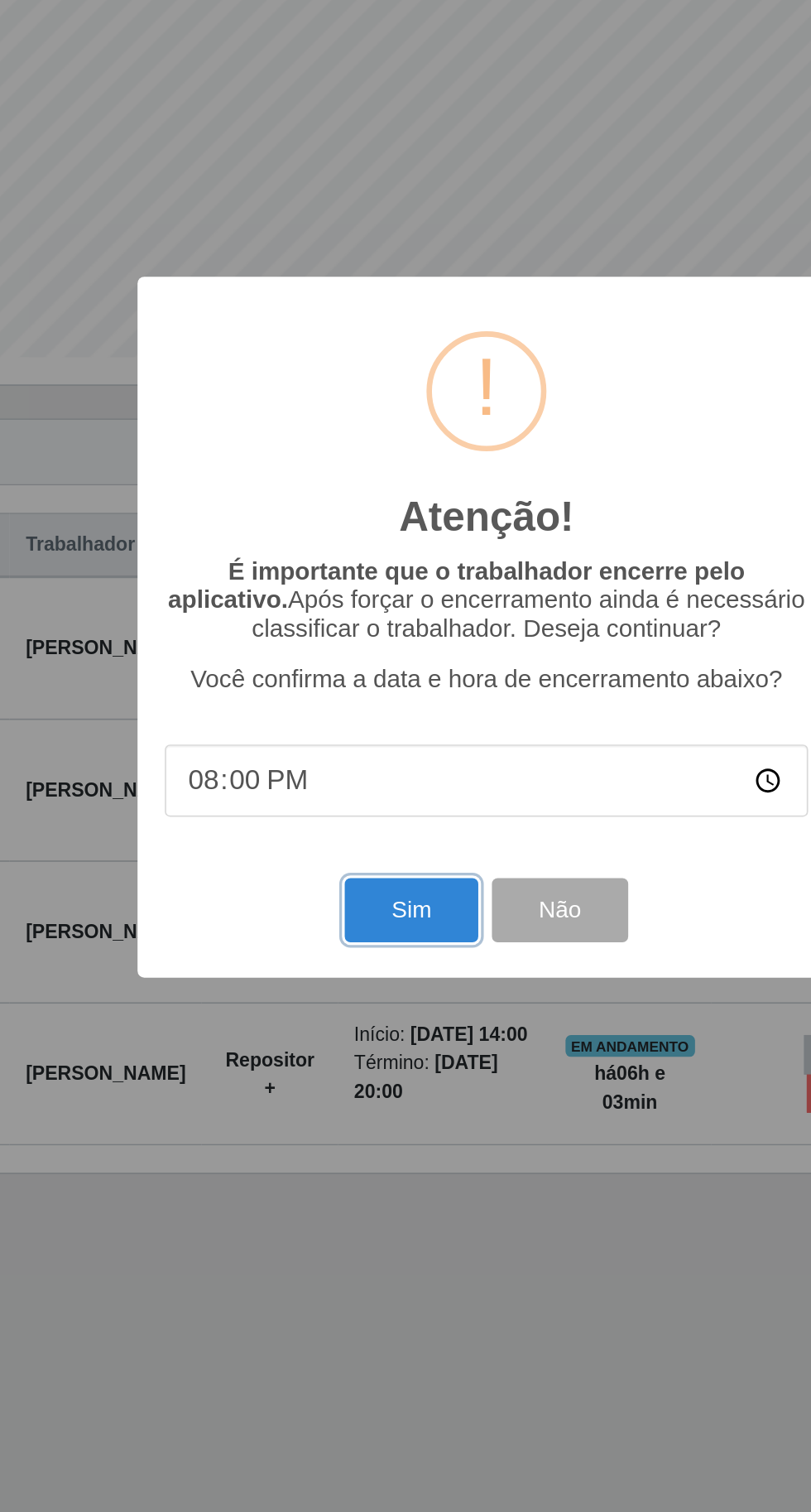
click at [356, 947] on button "Sim" at bounding box center [360, 928] width 80 height 39
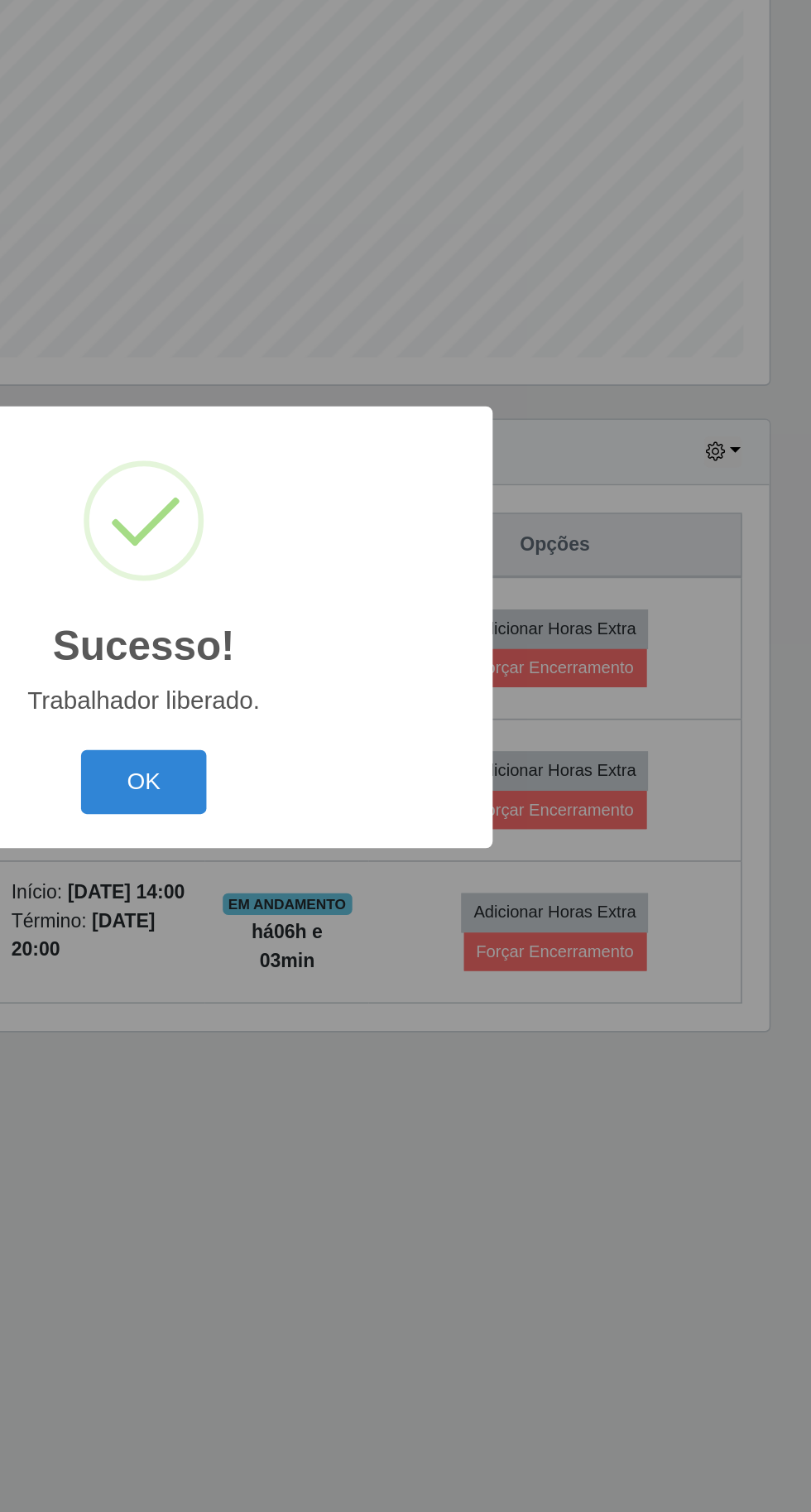
click at [421, 869] on button "OK" at bounding box center [406, 850] width 77 height 39
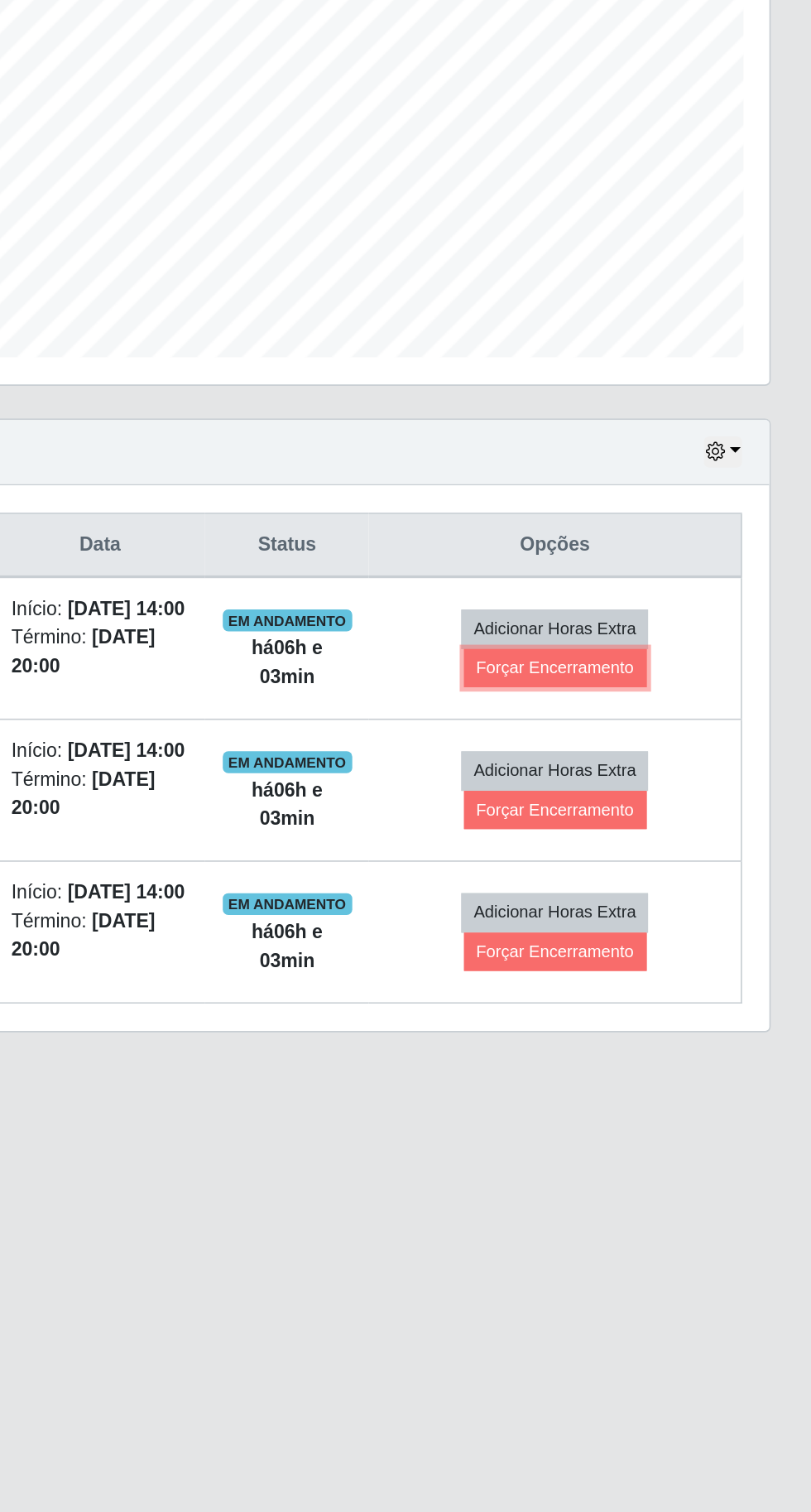
click at [694, 791] on button "Forçar Encerramento" at bounding box center [656, 780] width 111 height 23
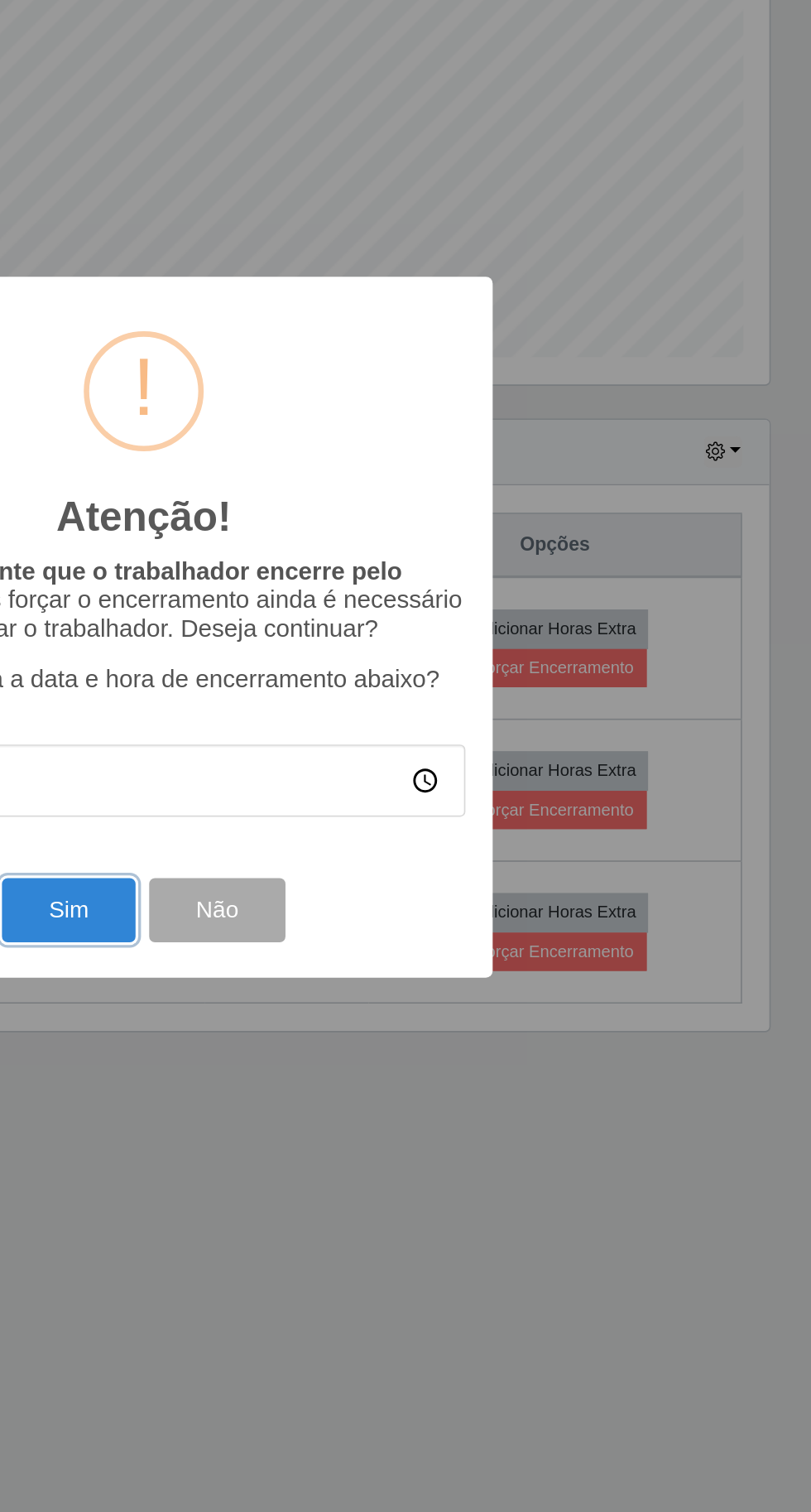
click at [385, 947] on button "Sim" at bounding box center [360, 928] width 80 height 39
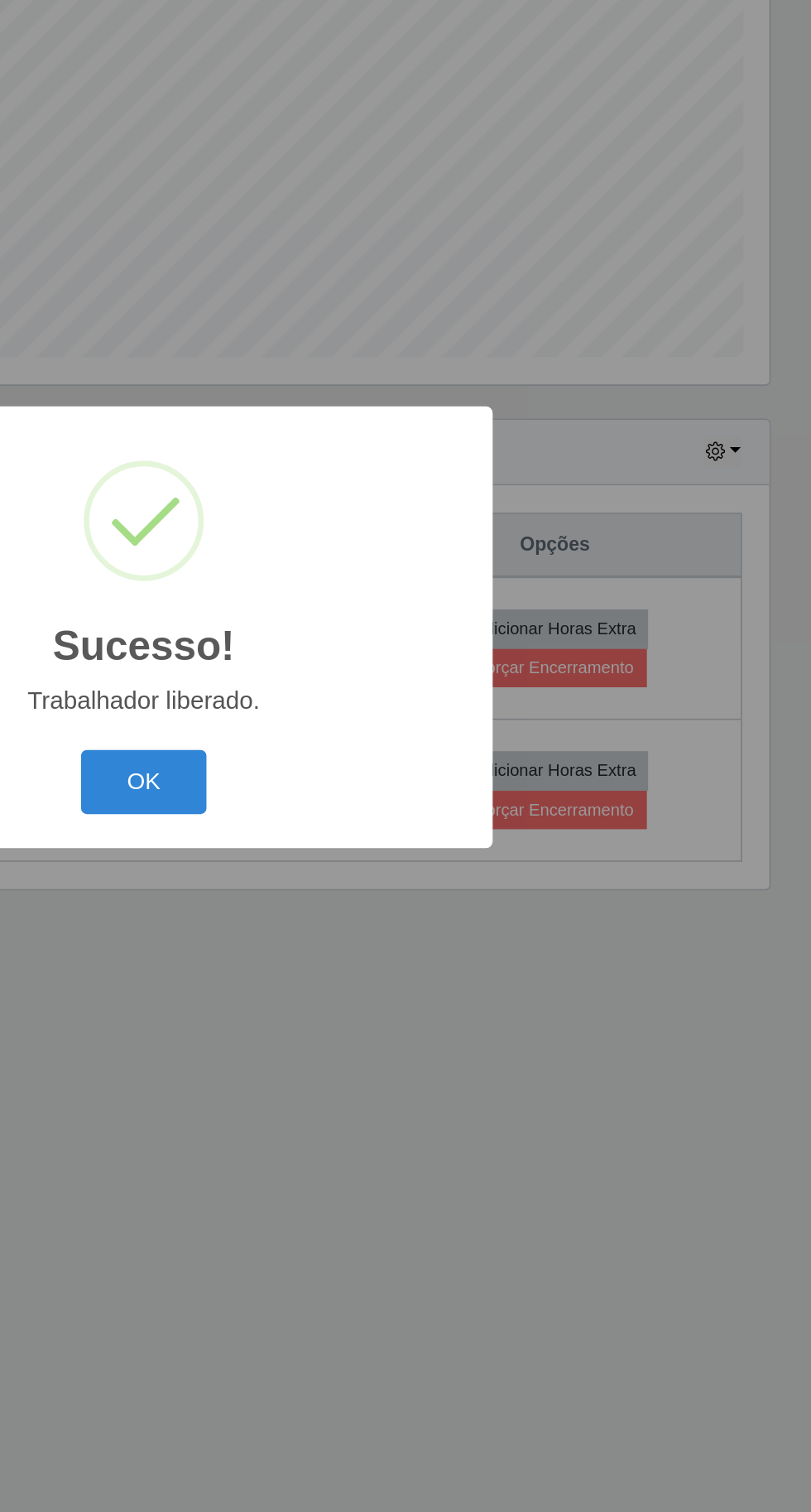
click at [412, 869] on button "OK" at bounding box center [406, 850] width 77 height 39
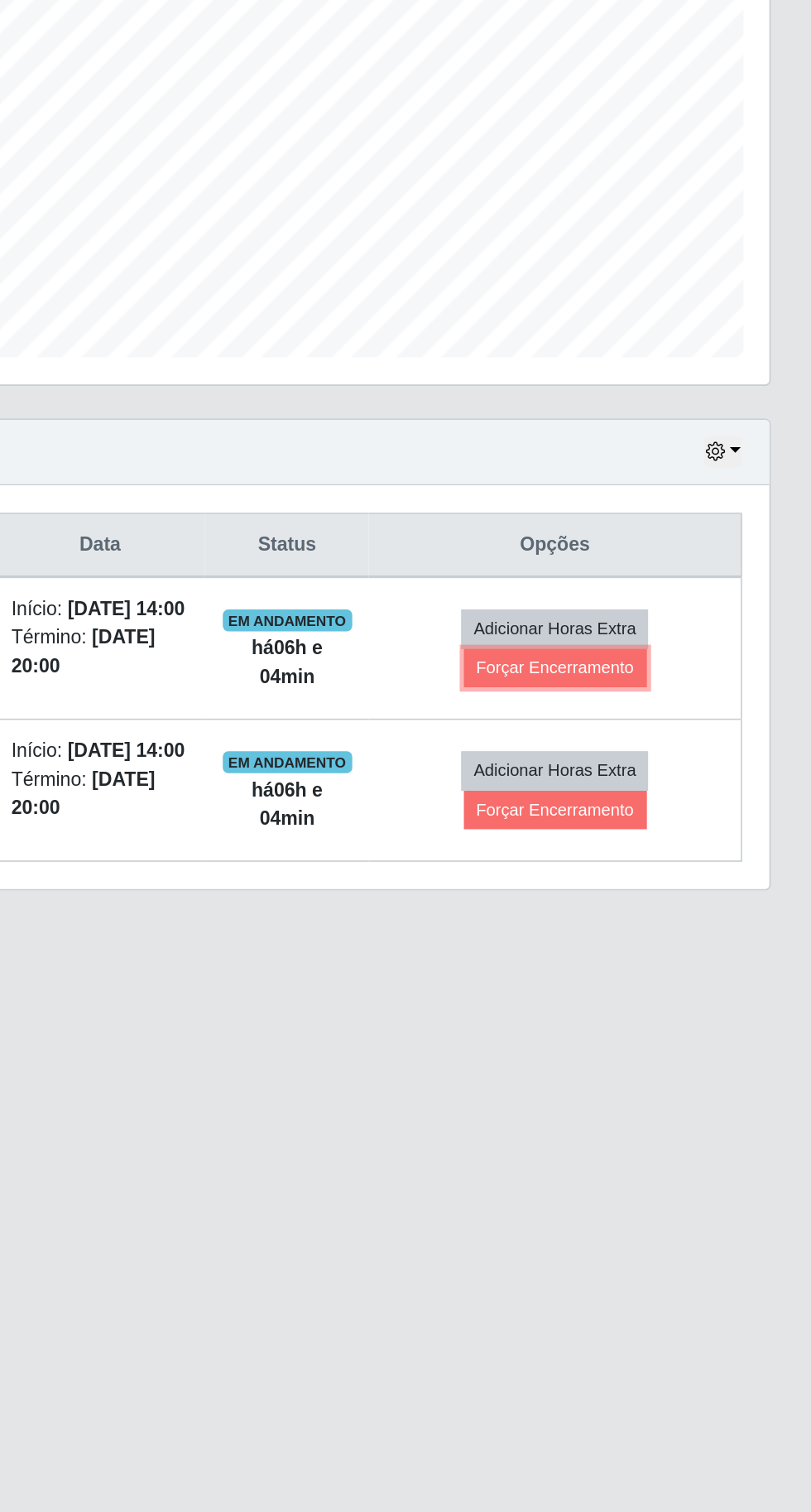
click at [697, 783] on button "Forçar Encerramento" at bounding box center [656, 780] width 111 height 23
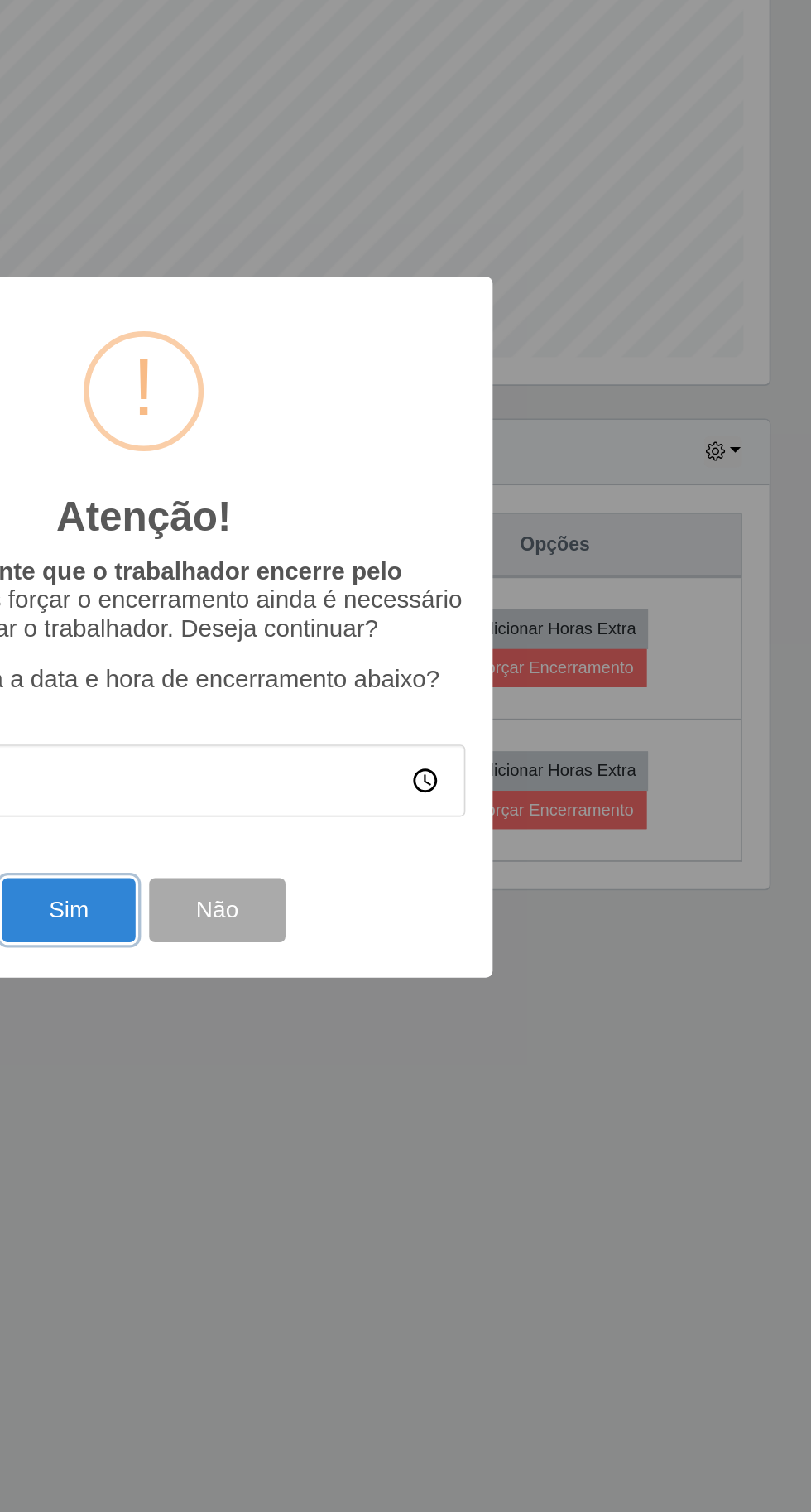
click at [372, 947] on button "Sim" at bounding box center [360, 928] width 80 height 39
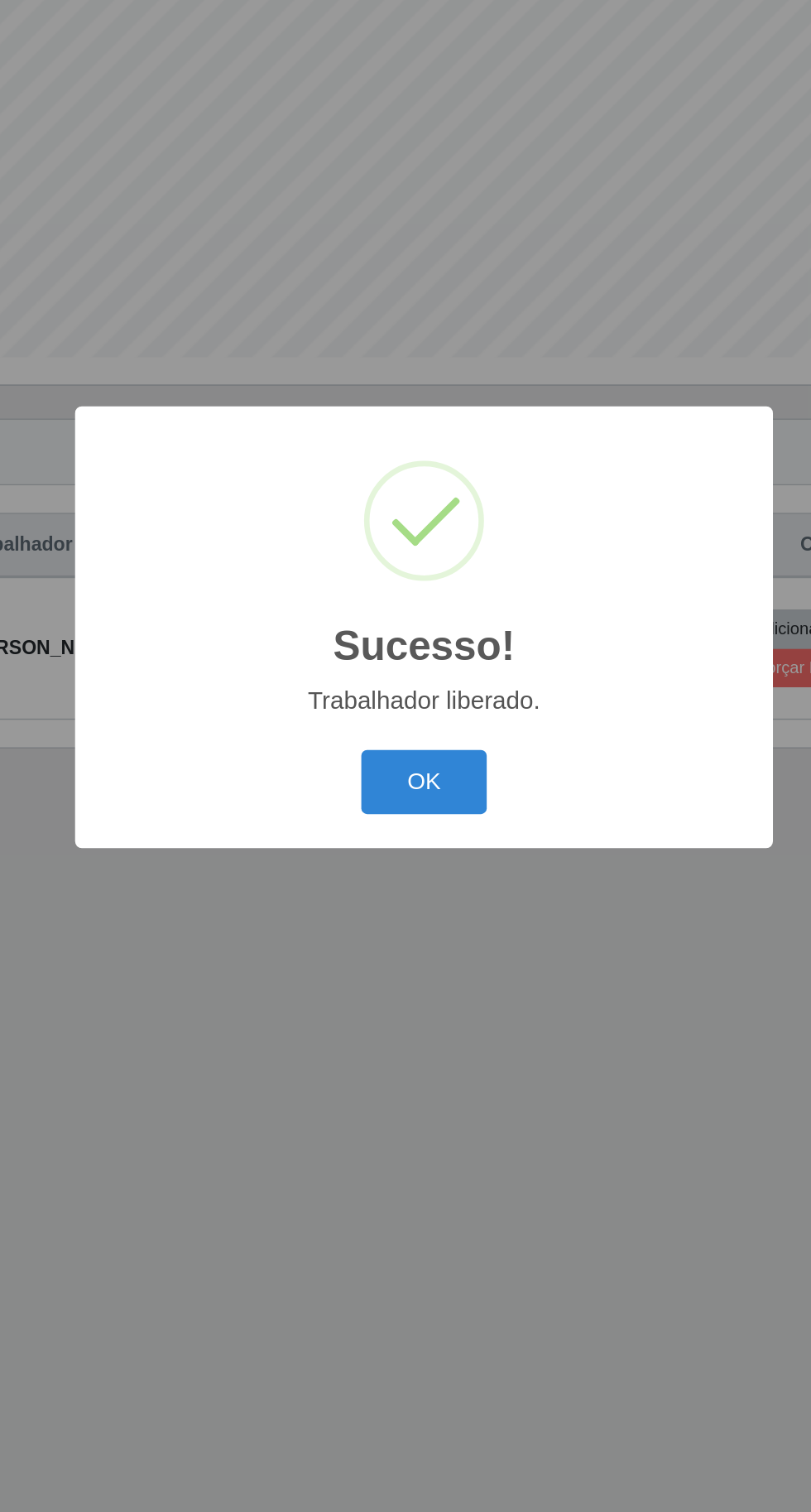
click at [399, 869] on button "OK" at bounding box center [406, 850] width 77 height 39
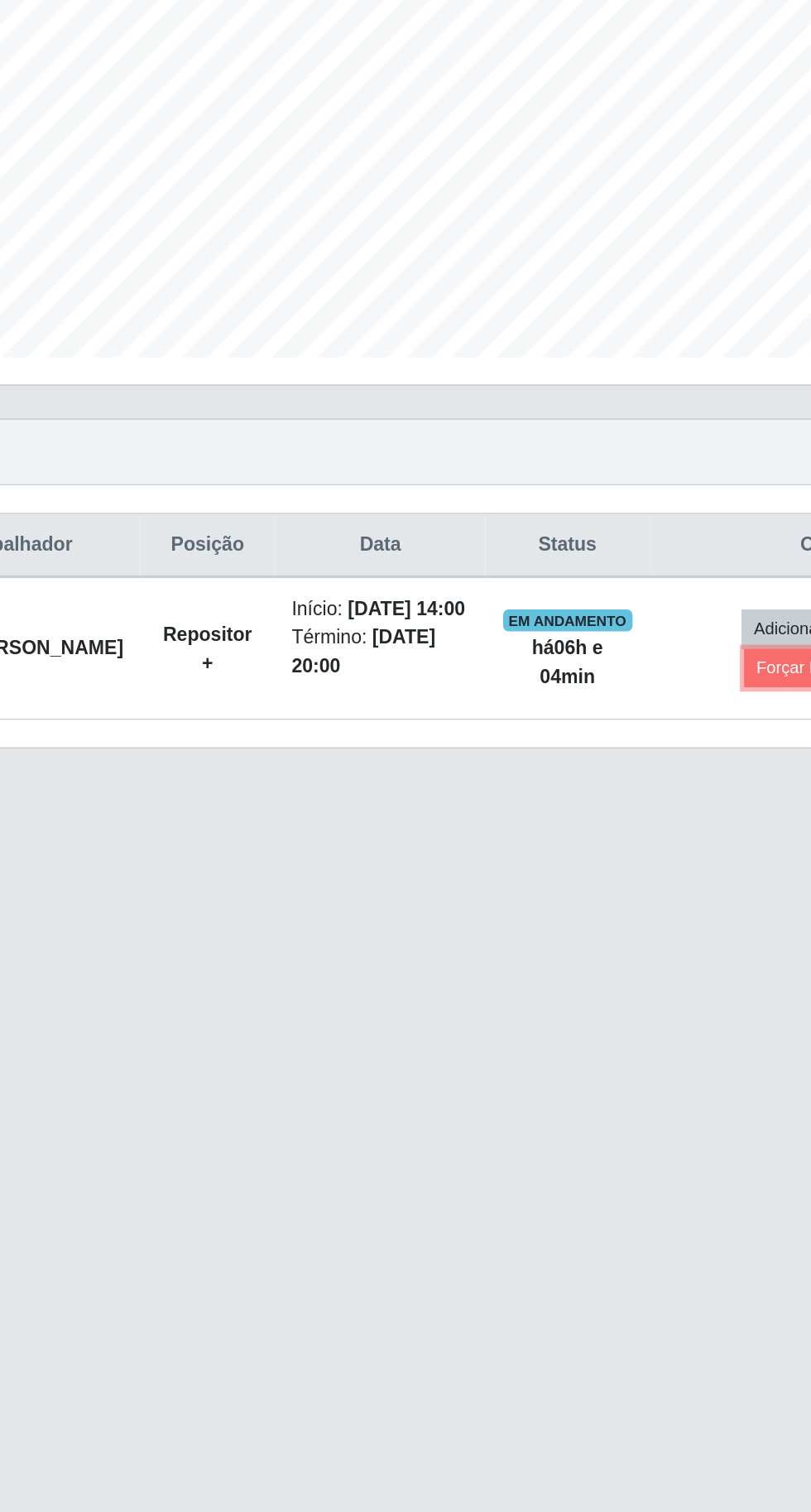
click at [629, 786] on button "Forçar Encerramento" at bounding box center [656, 780] width 111 height 23
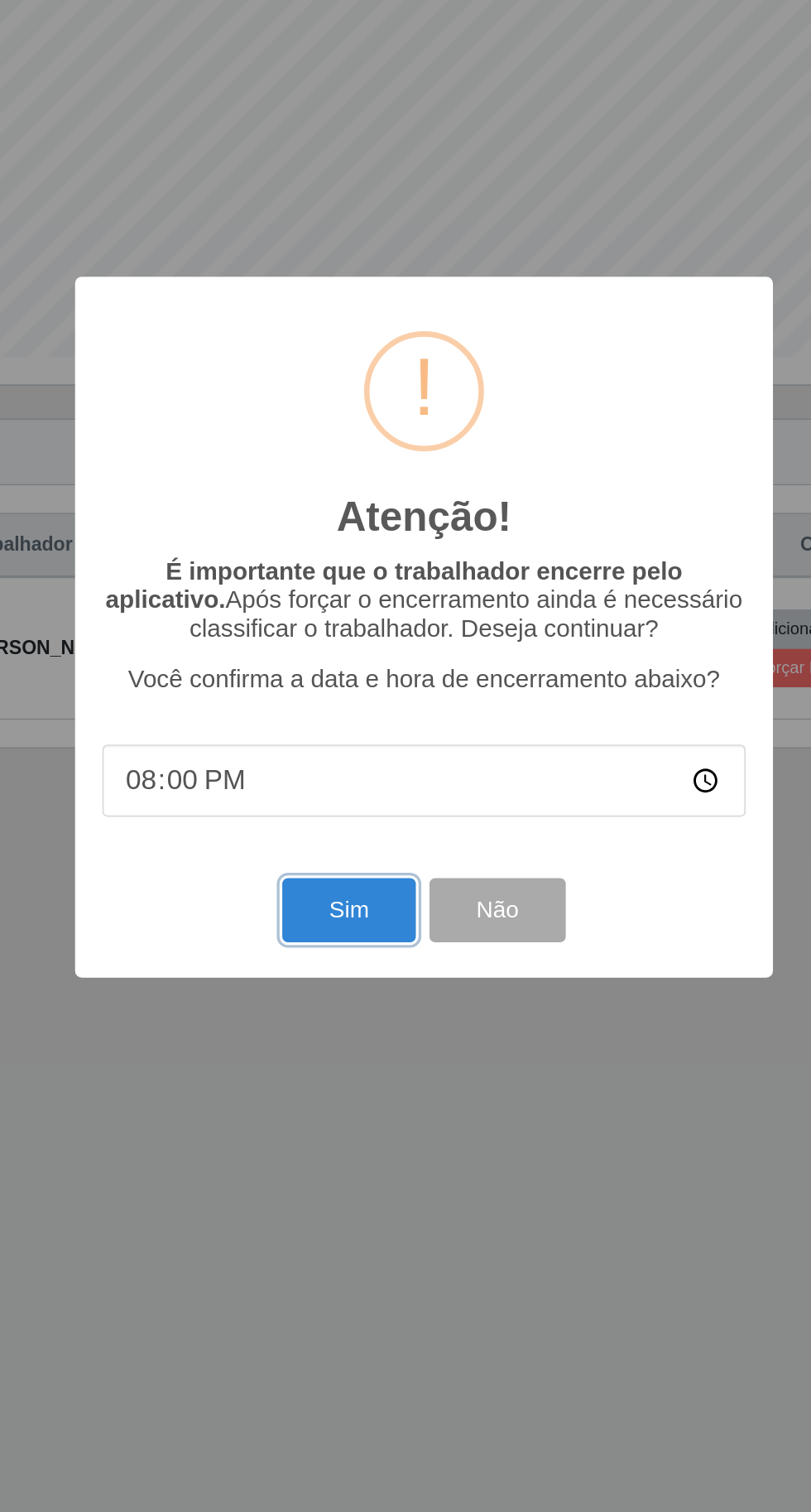
click at [339, 947] on button "Sim" at bounding box center [360, 928] width 80 height 39
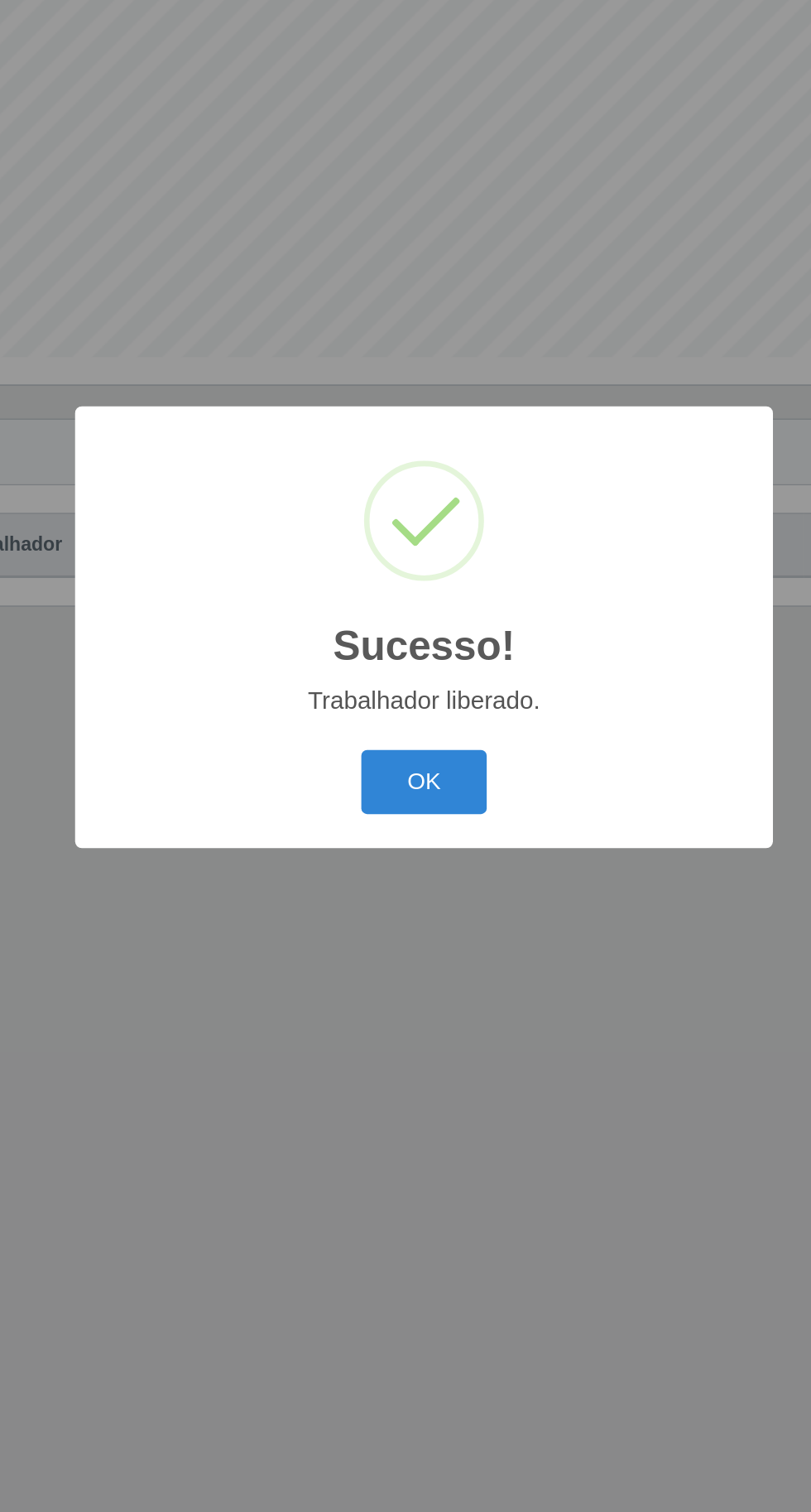
click at [413, 869] on button "OK" at bounding box center [406, 850] width 77 height 39
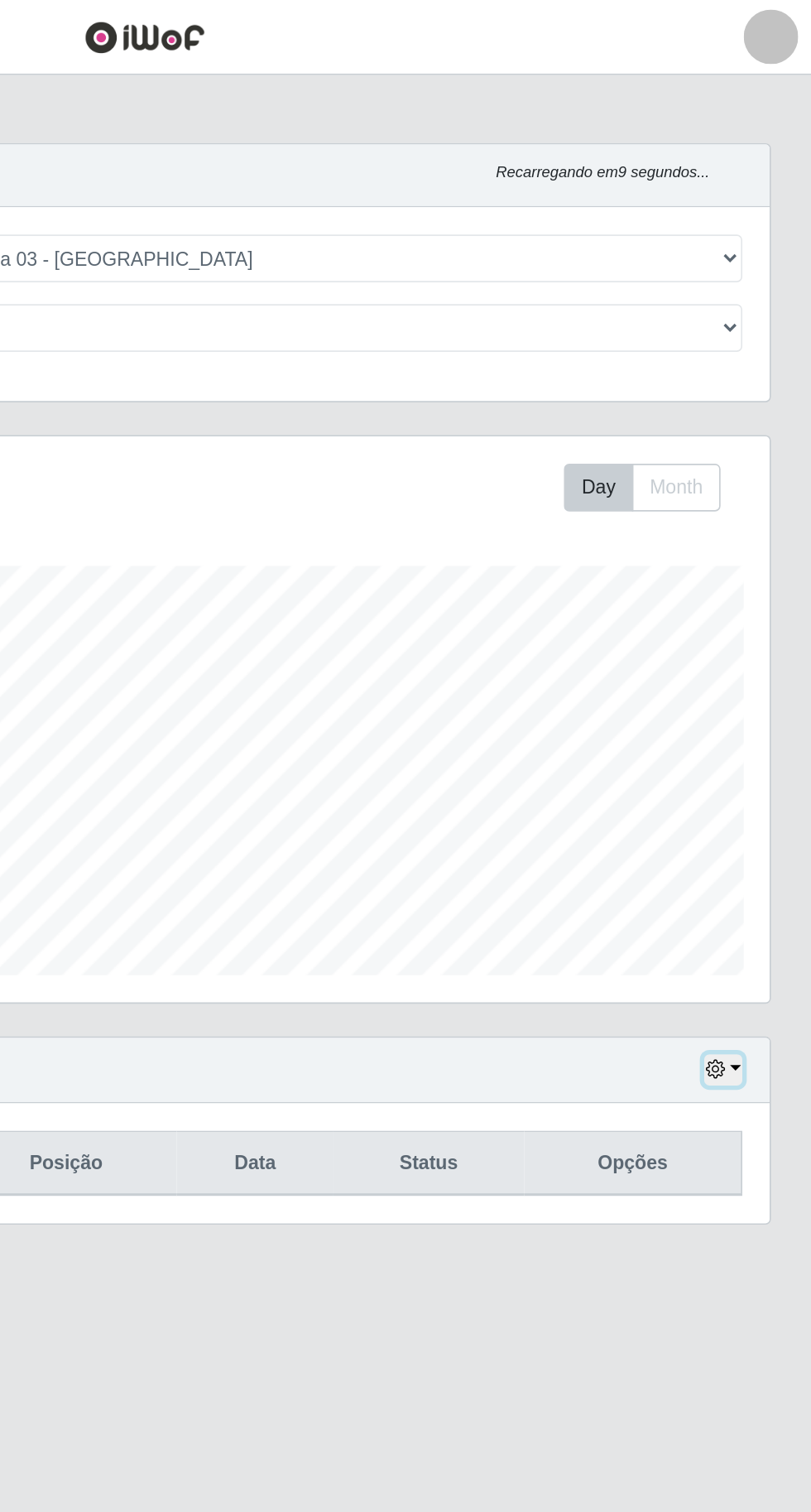
click at [765, 646] on button "button" at bounding box center [757, 649] width 23 height 19
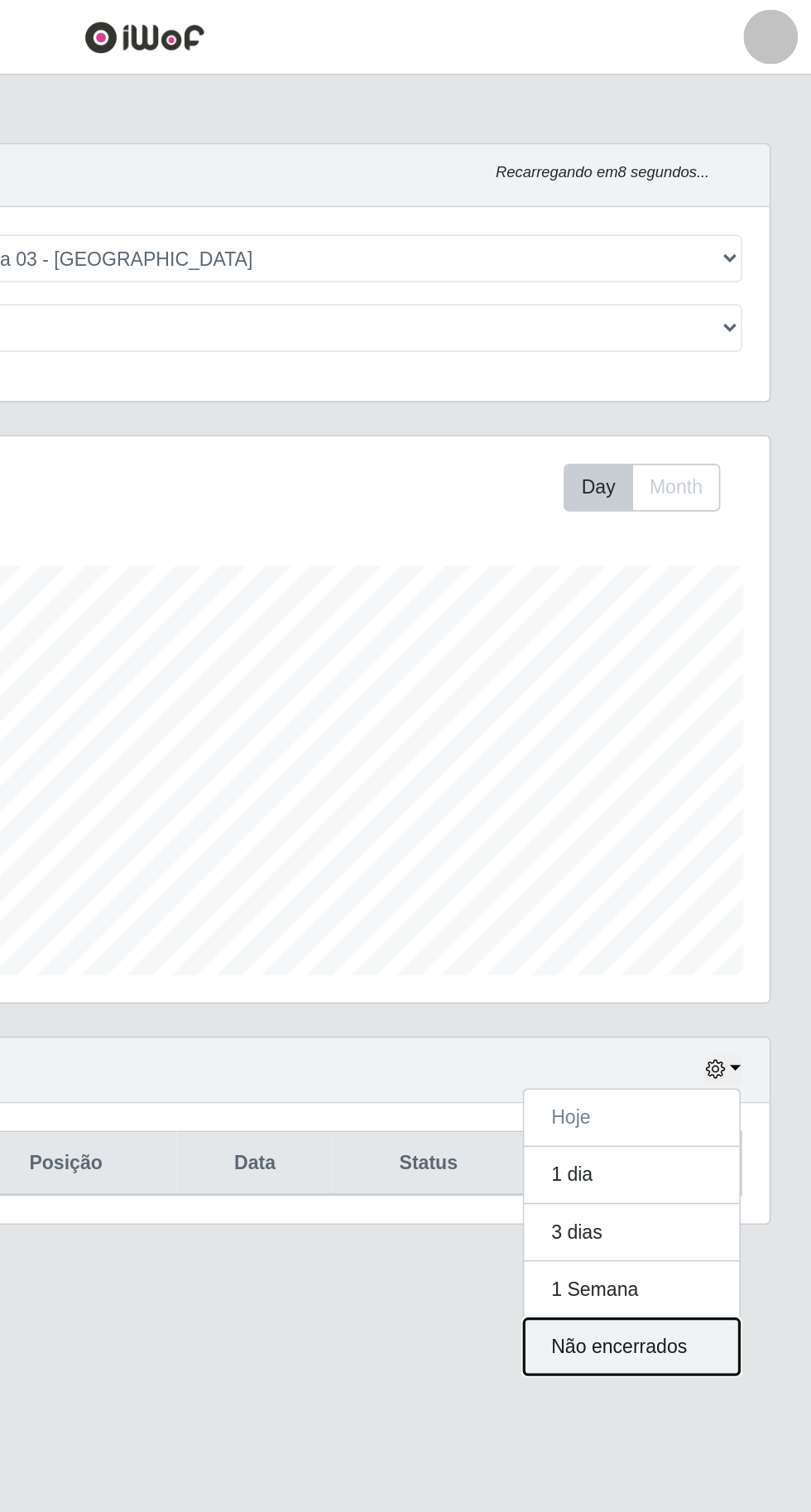
click at [703, 819] on button "Não encerrados" at bounding box center [702, 818] width 131 height 34
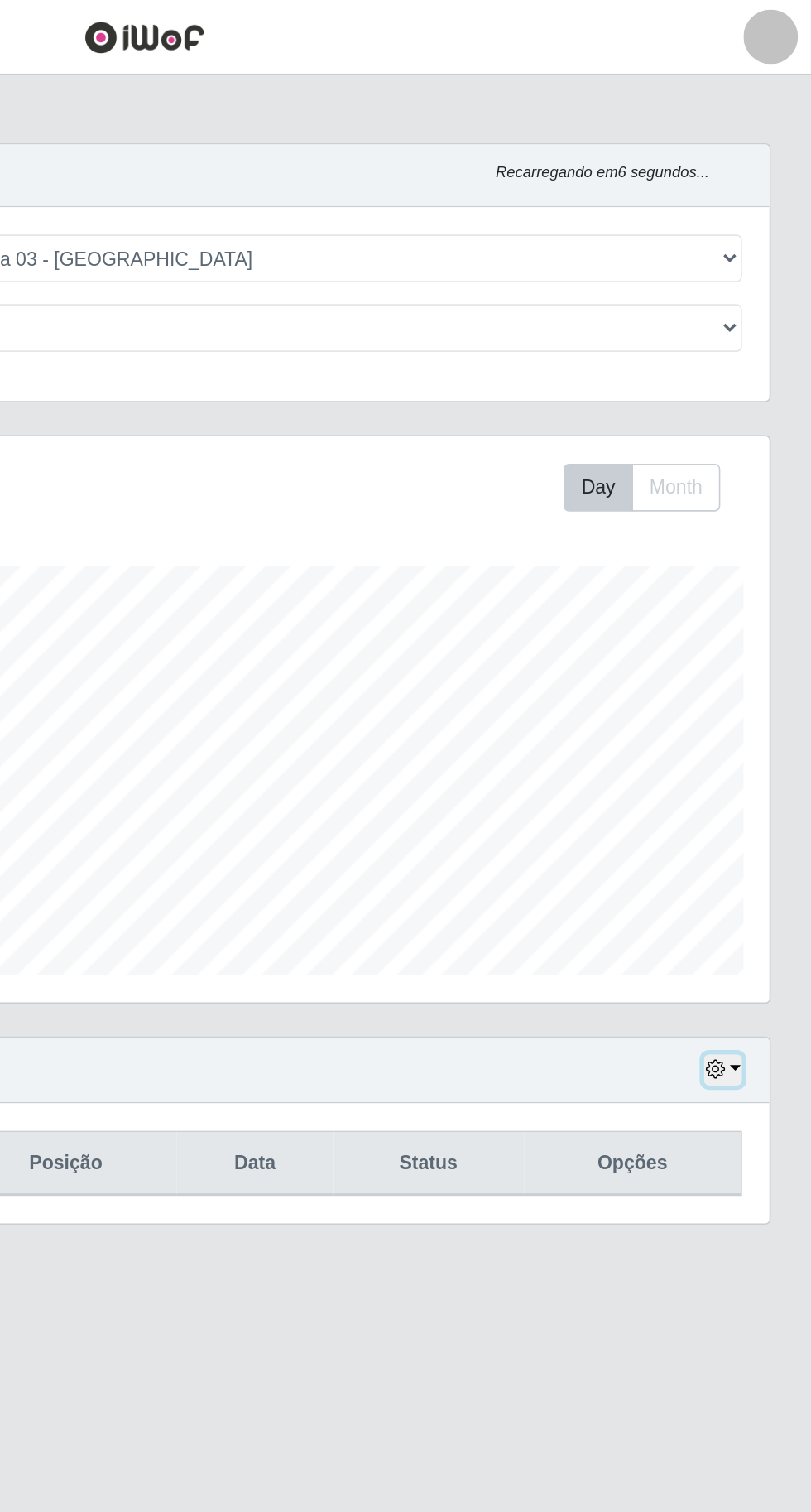
click at [765, 646] on button "button" at bounding box center [757, 649] width 23 height 19
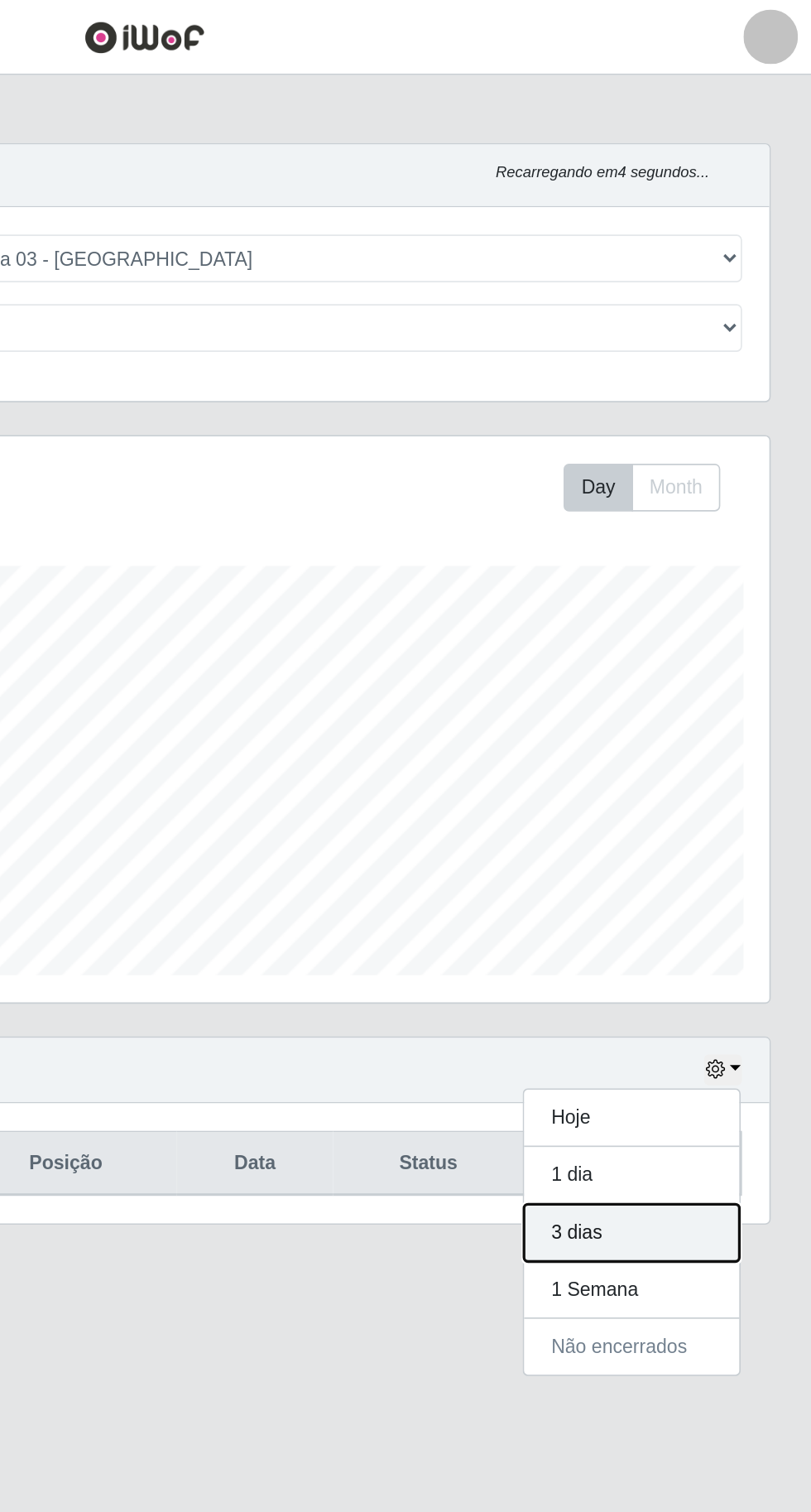
click at [726, 756] on button "3 dias" at bounding box center [702, 748] width 131 height 35
